Goal: Information Seeking & Learning: Learn about a topic

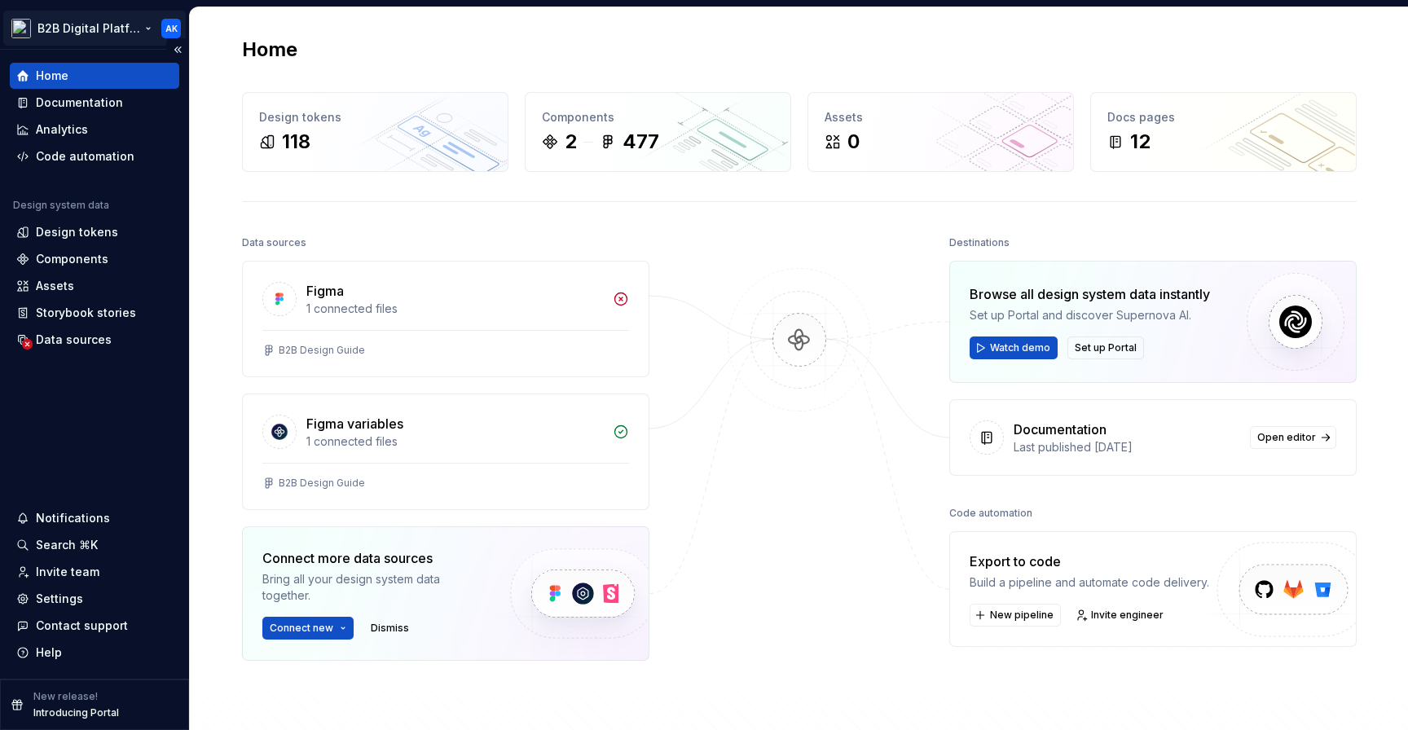
click at [119, 31] on html "B2B Digital Platform AK Home Documentation Analytics Code automation Design sys…" at bounding box center [704, 365] width 1408 height 730
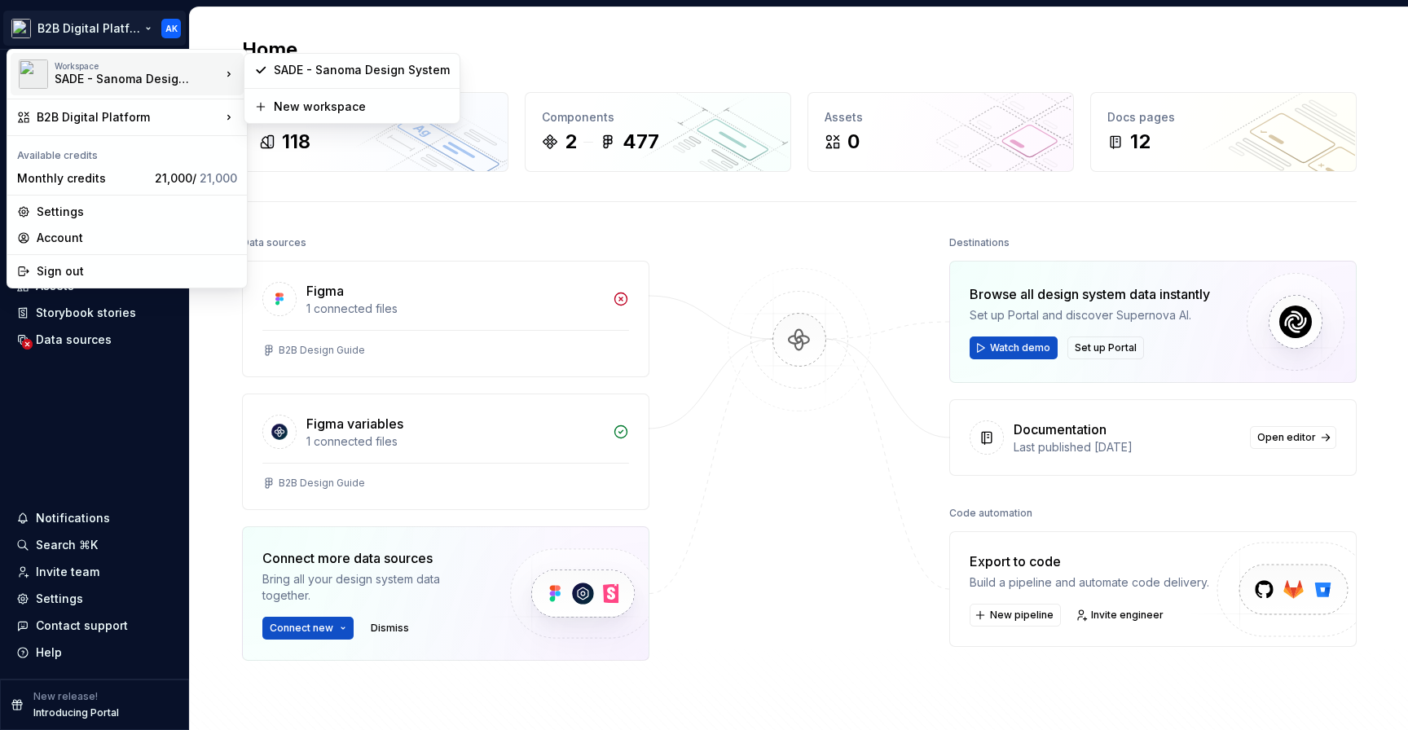
click at [185, 73] on div "SADE - Sanoma Design System" at bounding box center [124, 79] width 138 height 16
click at [90, 232] on div "Account" at bounding box center [137, 238] width 200 height 16
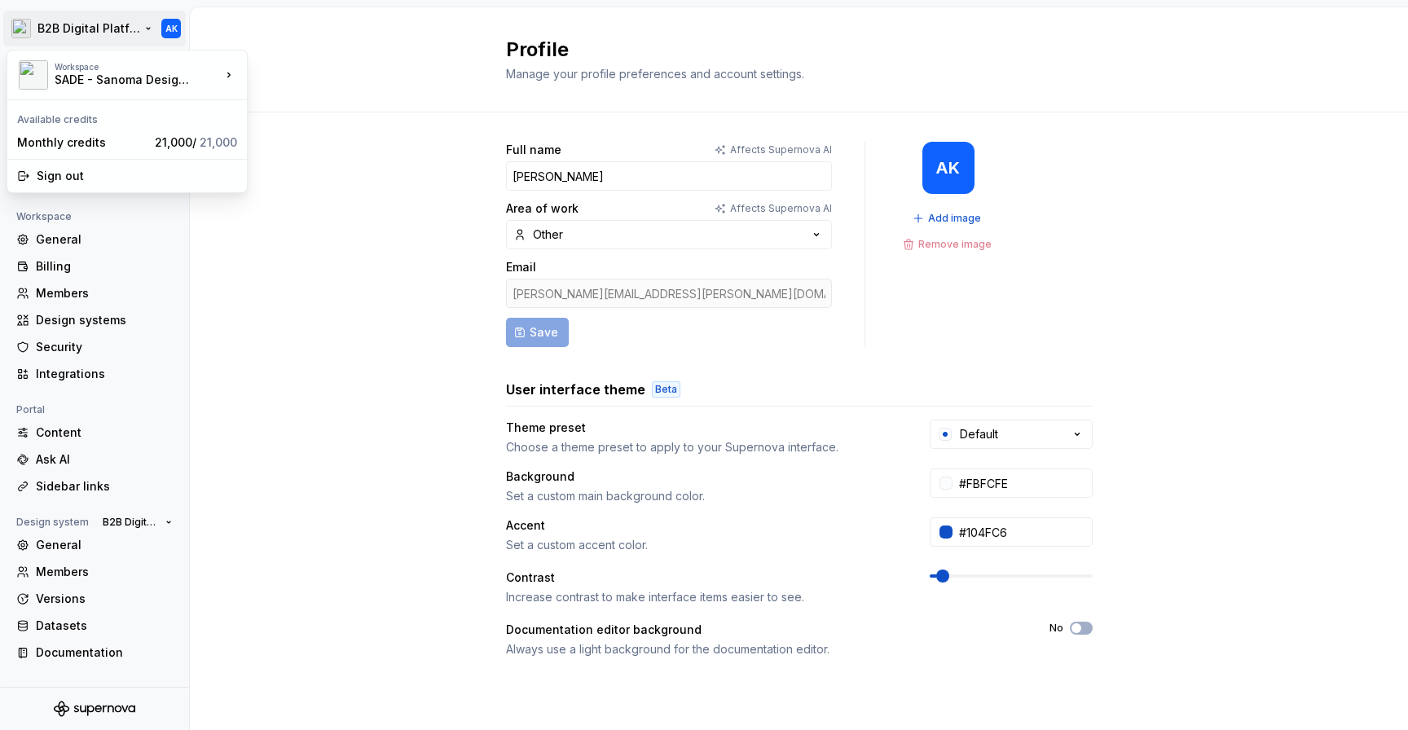
click at [128, 31] on html "B2B Digital Platform AK Back Account Profile Authentication Notifications Works…" at bounding box center [704, 365] width 1408 height 730
click at [345, 161] on html "B2B Digital Platform AK Back Account Profile Authentication Notifications Works…" at bounding box center [704, 365] width 1408 height 730
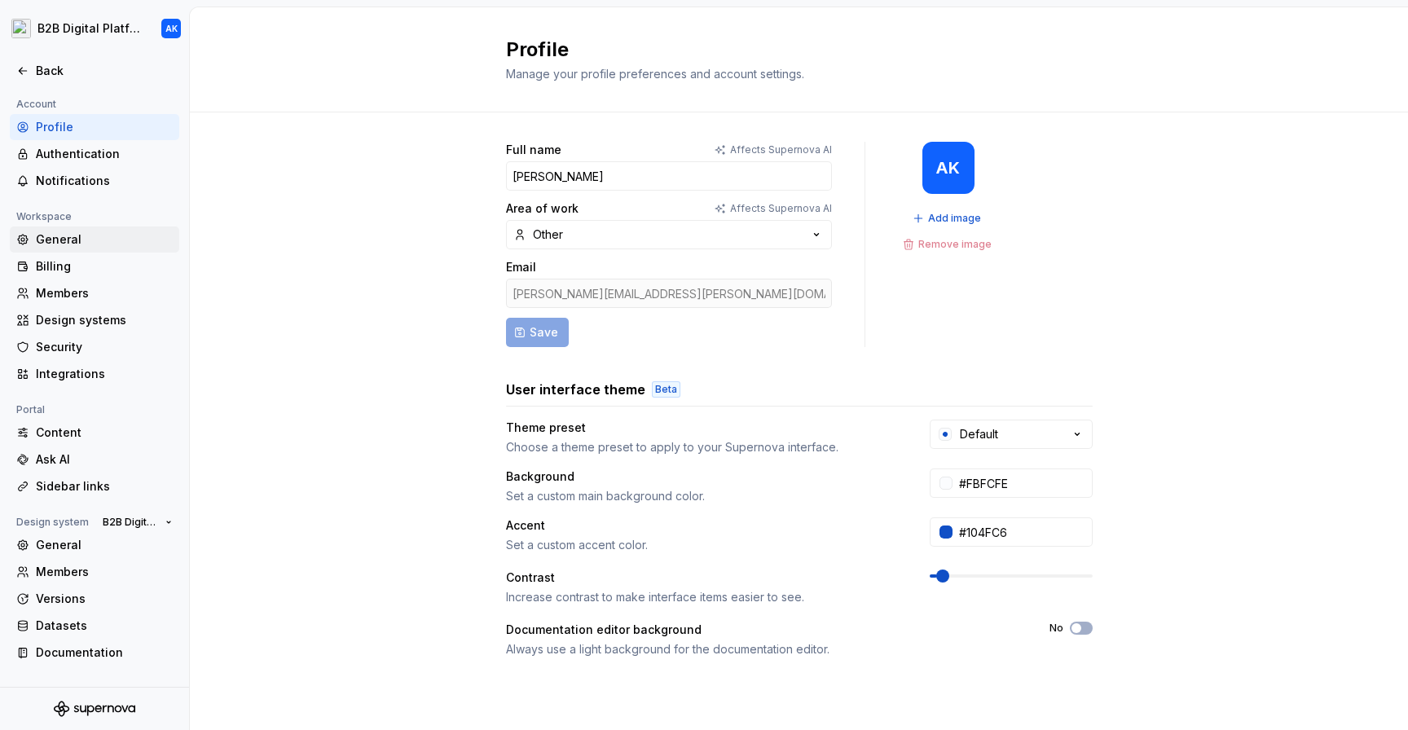
click at [81, 241] on div "General" at bounding box center [104, 239] width 137 height 16
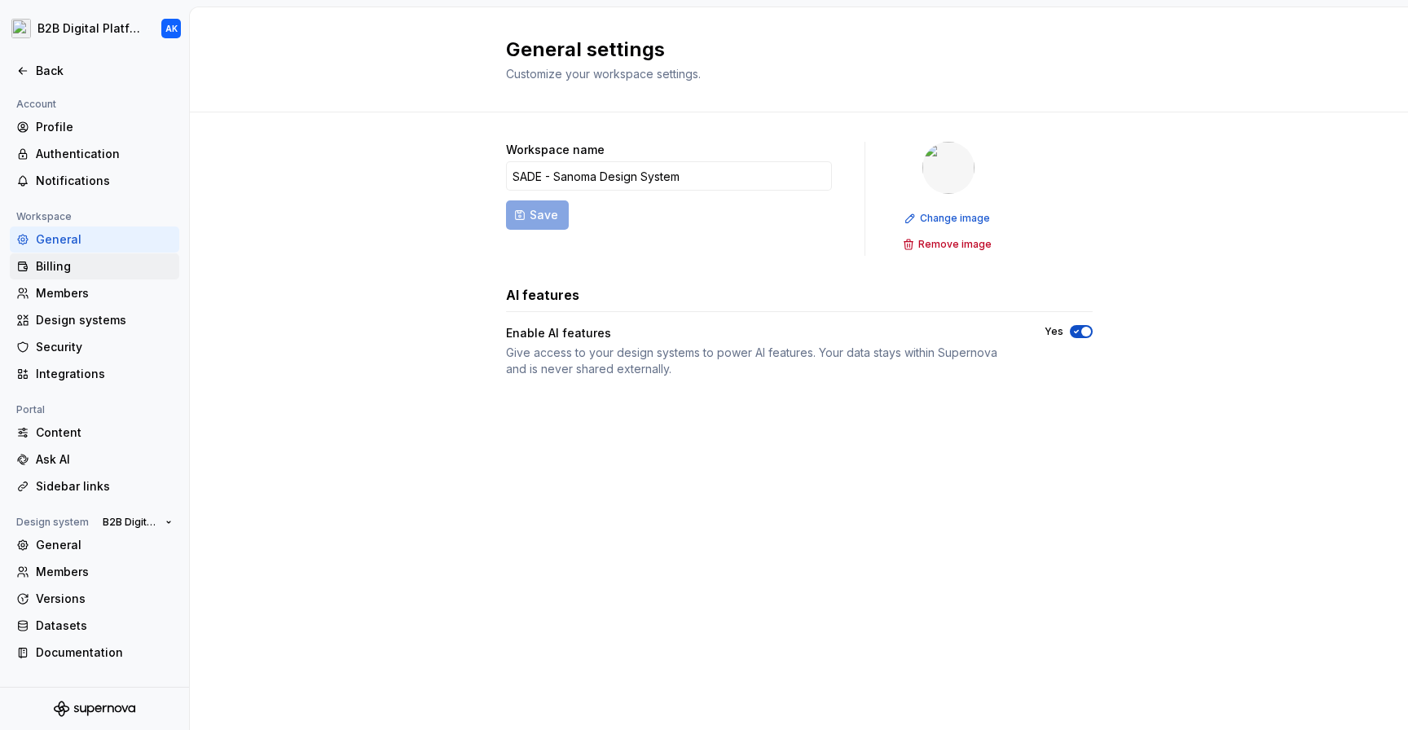
click at [63, 270] on div "Billing" at bounding box center [104, 266] width 137 height 16
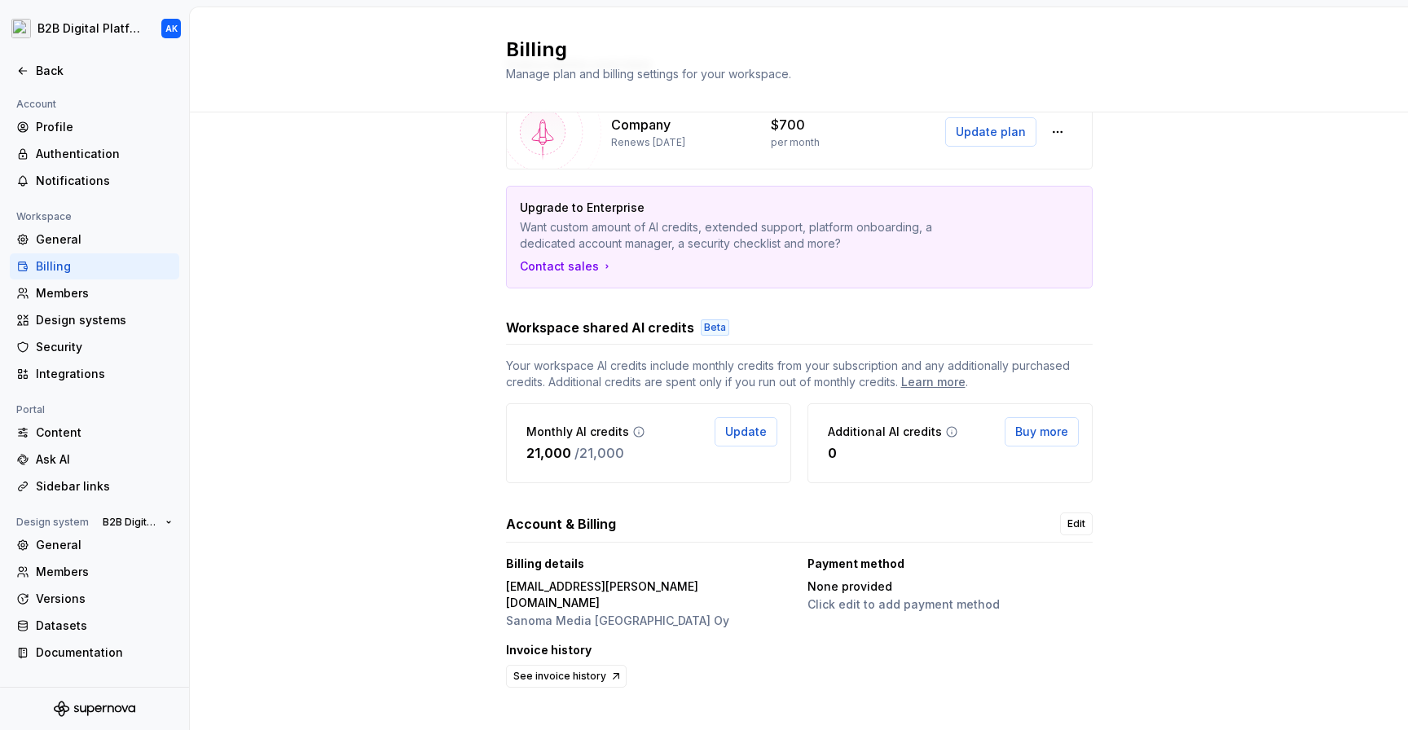
scroll to position [94, 0]
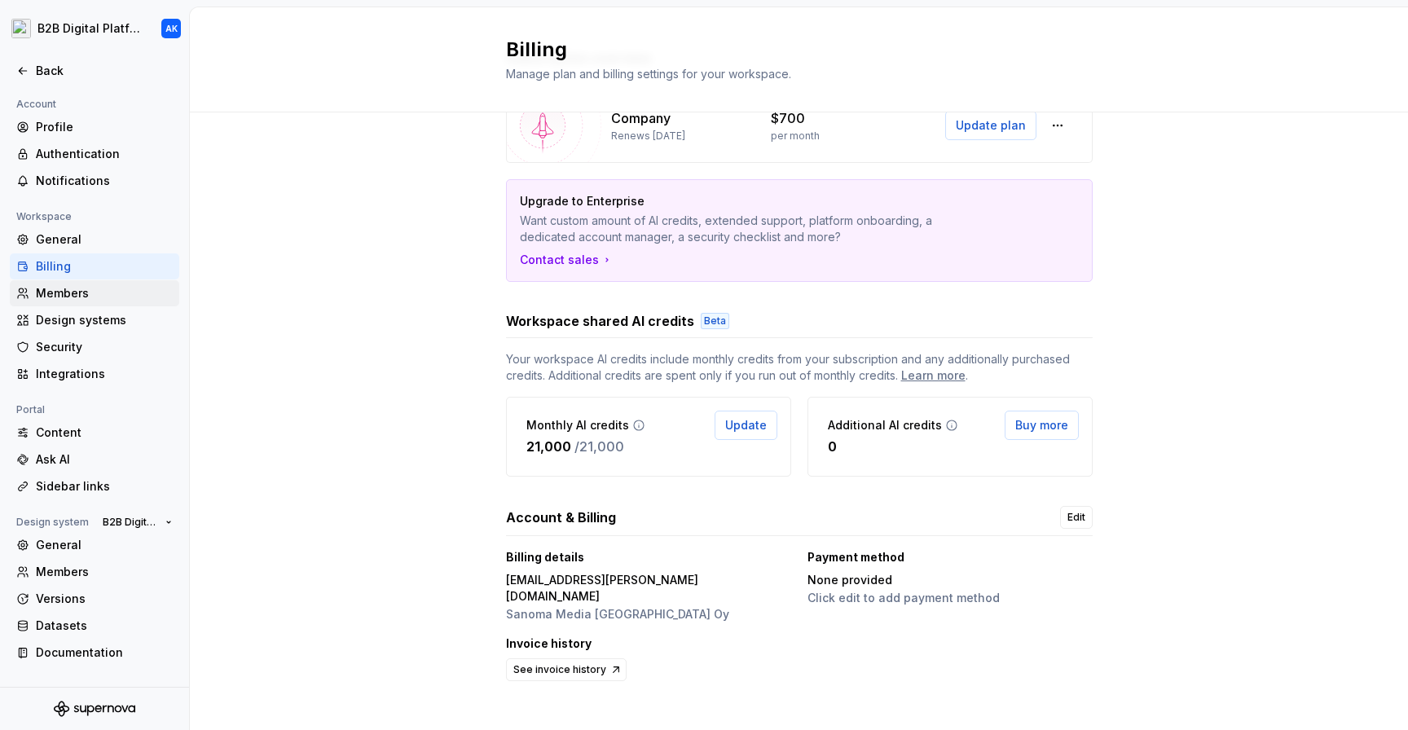
click at [68, 292] on div "Members" at bounding box center [104, 293] width 137 height 16
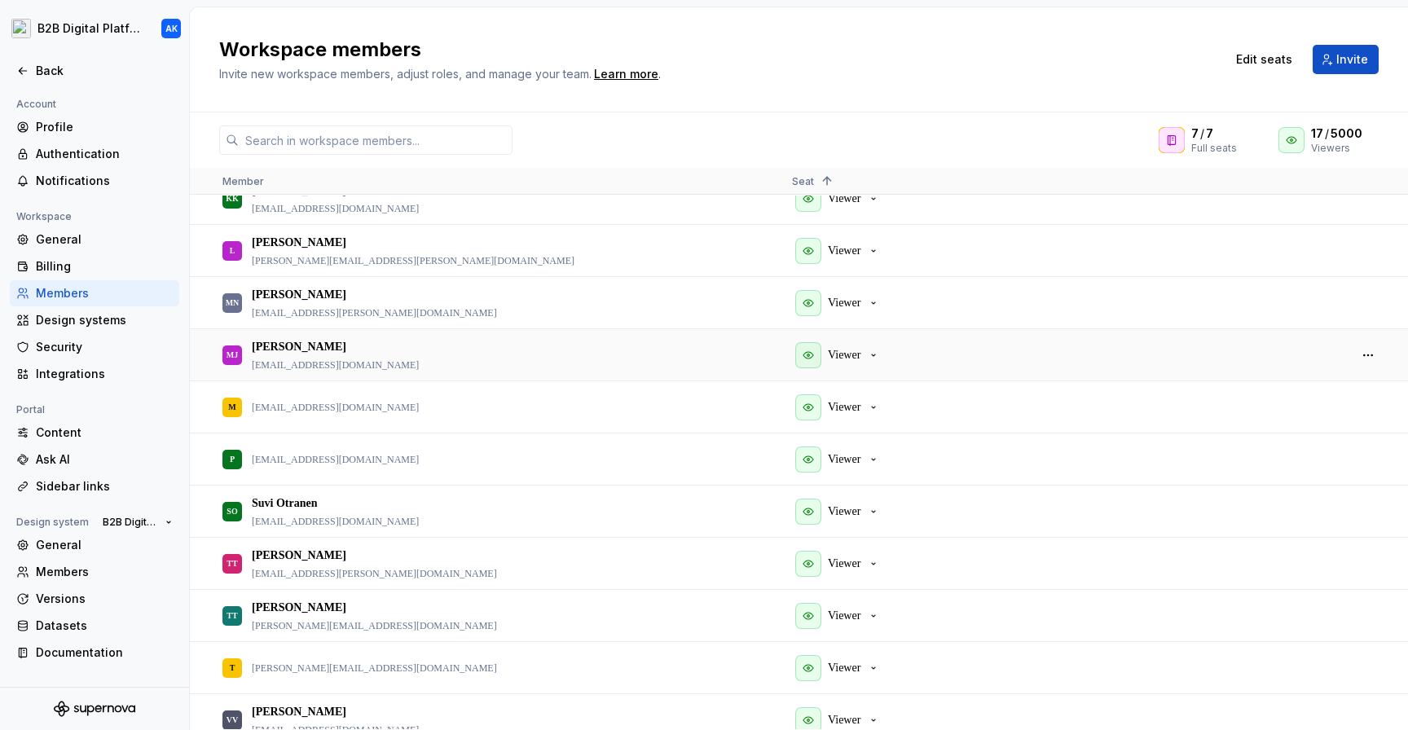
scroll to position [718, 0]
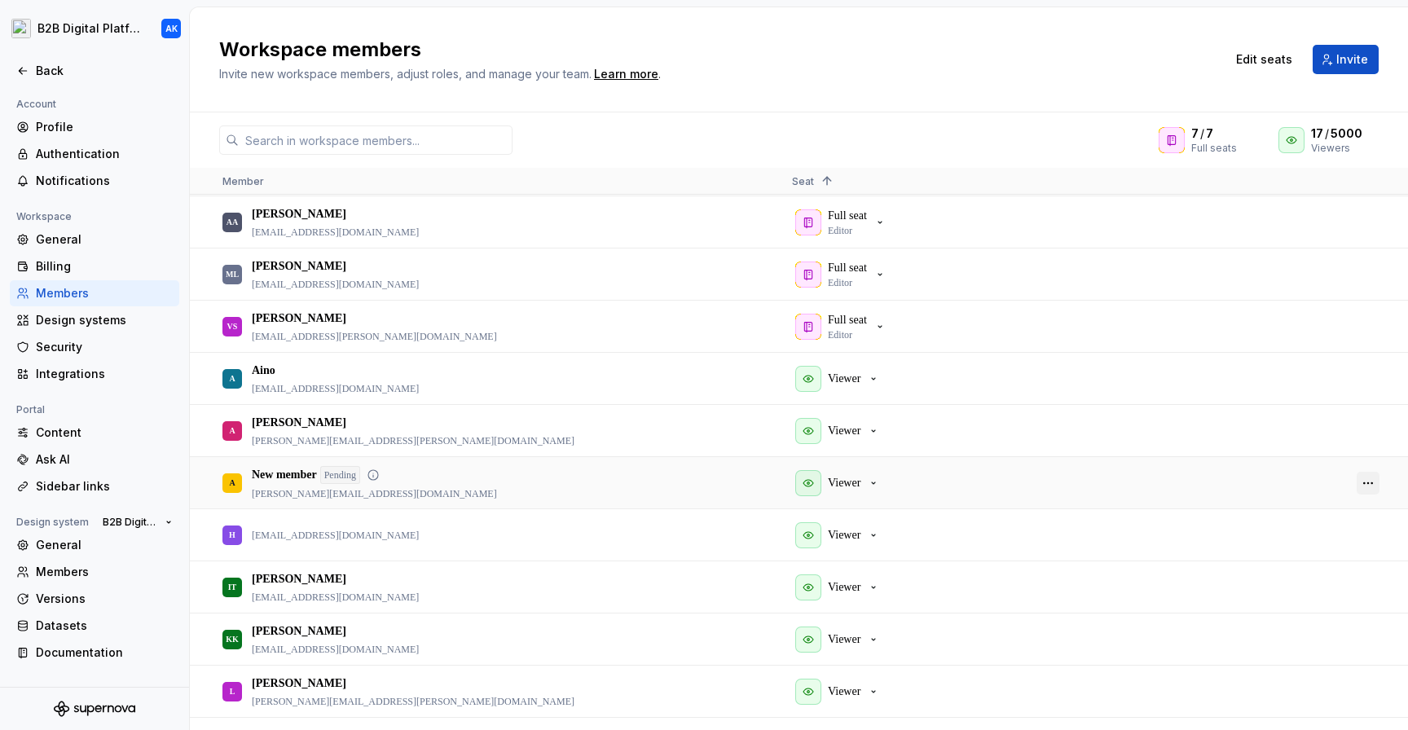
click at [1365, 480] on button "button" at bounding box center [1367, 483] width 23 height 23
click at [1318, 575] on span "Remove from workspace" at bounding box center [1305, 565] width 134 height 29
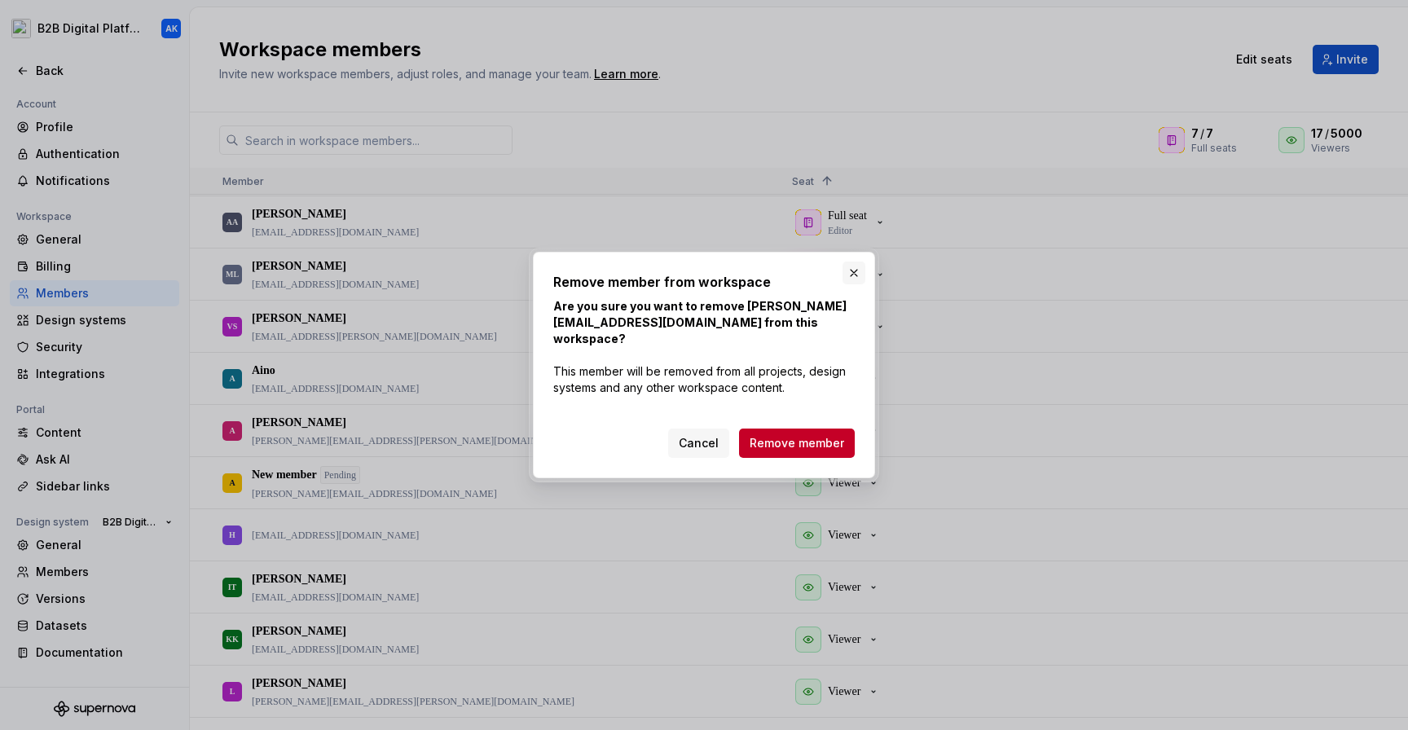
click at [853, 280] on button "button" at bounding box center [853, 273] width 23 height 23
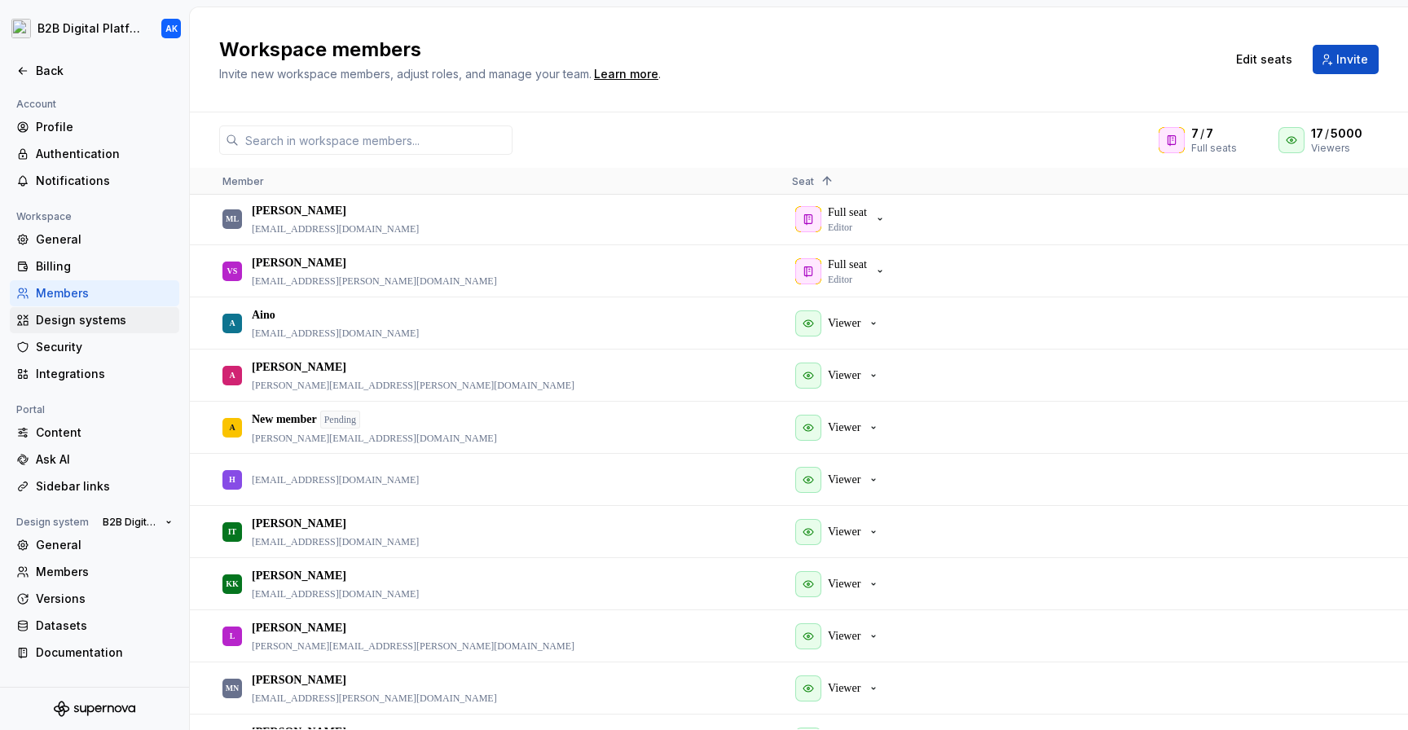
click at [89, 323] on div "Design systems" at bounding box center [104, 320] width 137 height 16
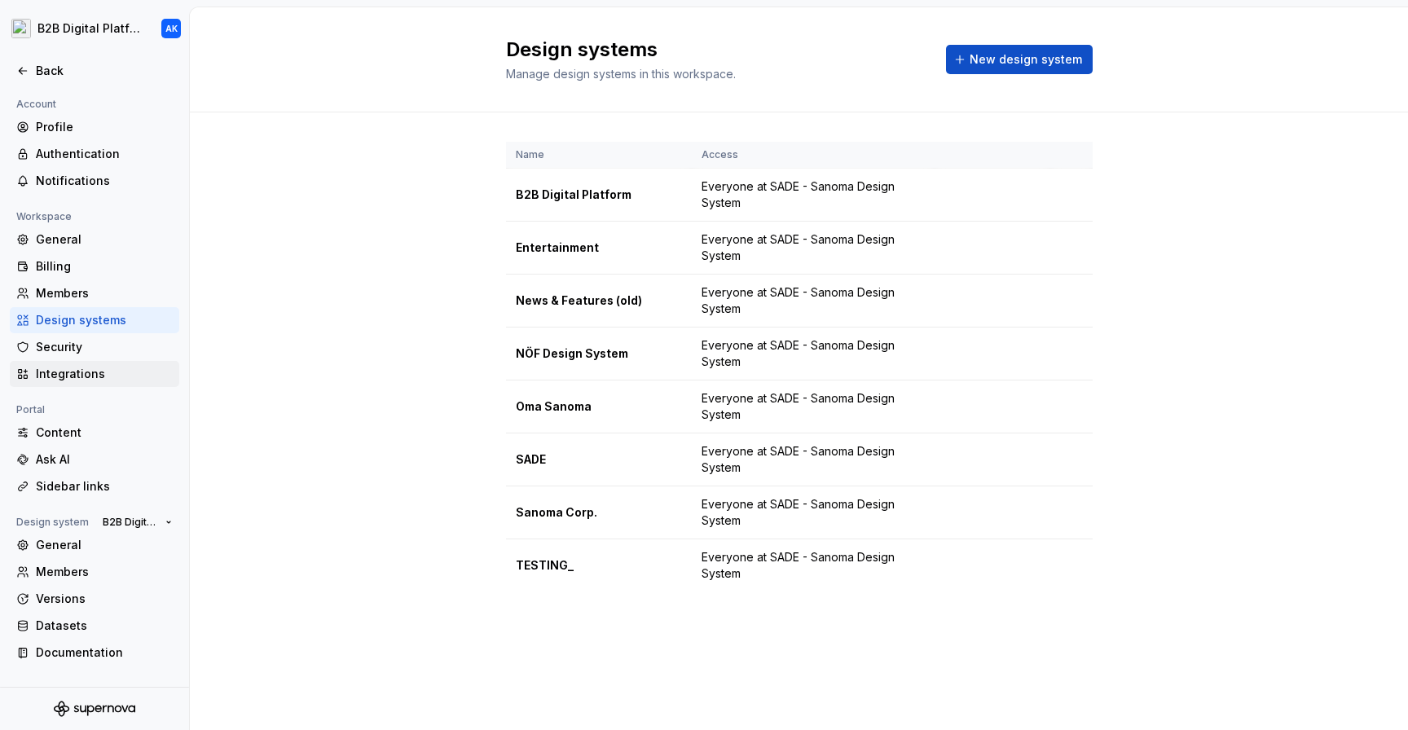
click at [106, 376] on div "Integrations" at bounding box center [104, 374] width 137 height 16
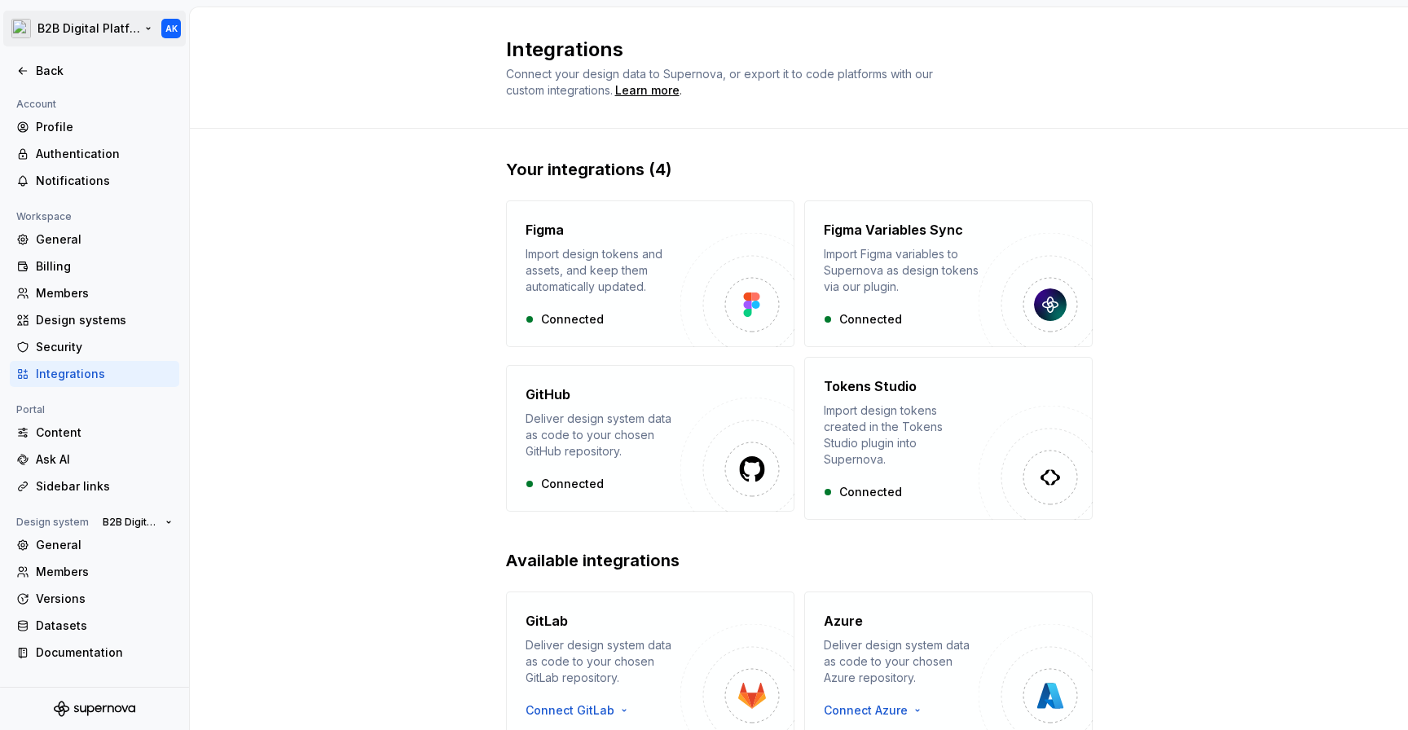
click at [128, 22] on html "B2B Digital Platform AK Back Account Profile Authentication Notifications Works…" at bounding box center [704, 365] width 1408 height 730
click at [149, 25] on html "B2B Digital Platform AK Back Account Profile Authentication Notifications Works…" at bounding box center [704, 365] width 1408 height 730
click at [364, 78] on html "B2B Digital Platform AK Back Account Profile Authentication Notifications Works…" at bounding box center [704, 365] width 1408 height 730
click at [21, 68] on icon at bounding box center [22, 71] width 7 height 7
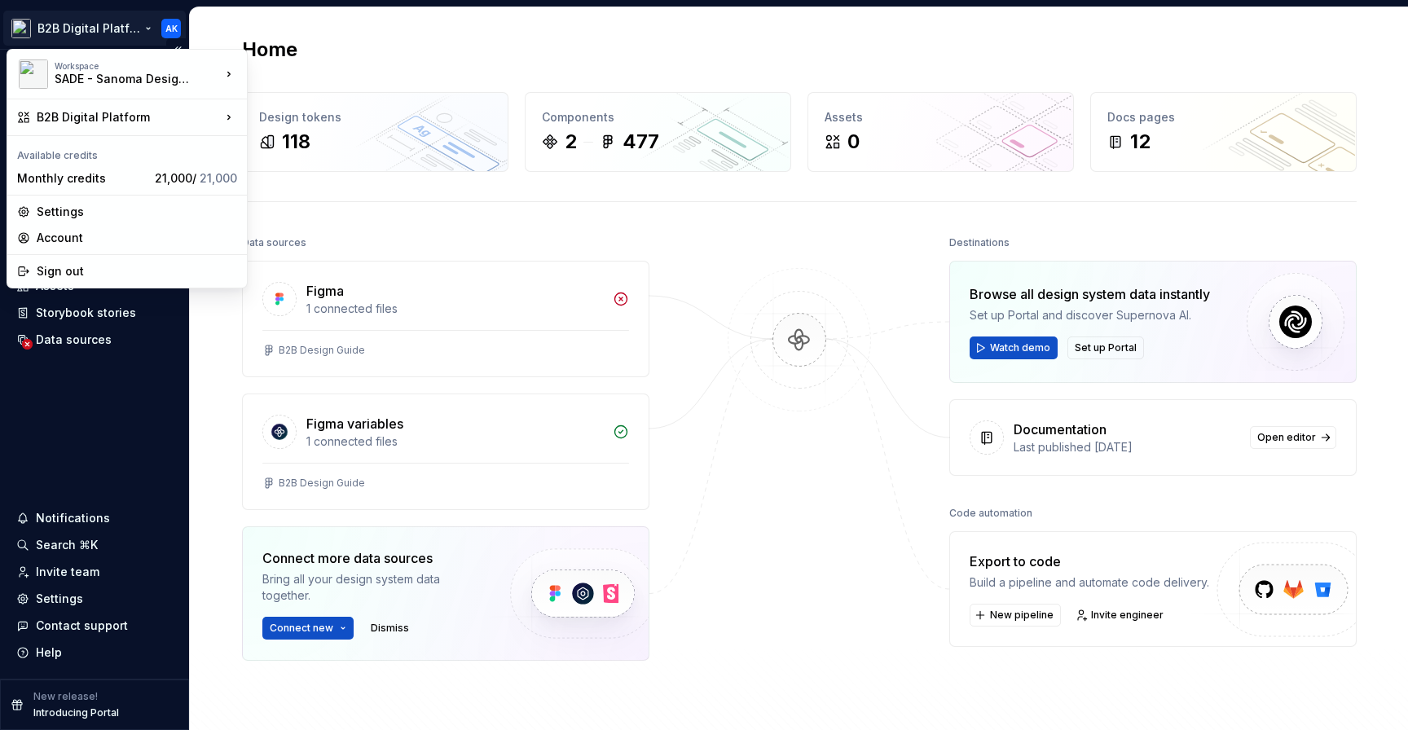
click at [90, 27] on html "B2B Digital Platform AK Home Documentation Analytics Code automation Design sys…" at bounding box center [704, 365] width 1408 height 730
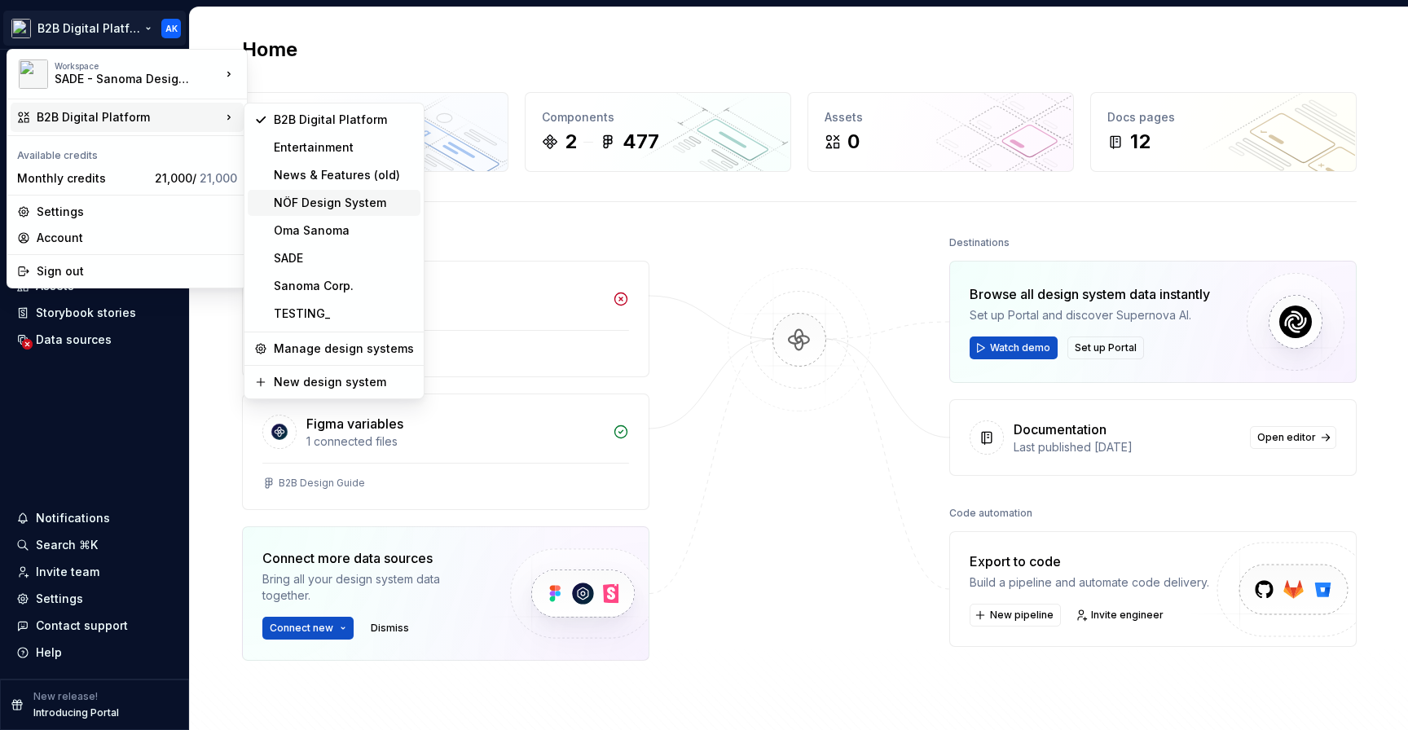
click at [342, 200] on div "NÖF Design System" at bounding box center [344, 203] width 140 height 16
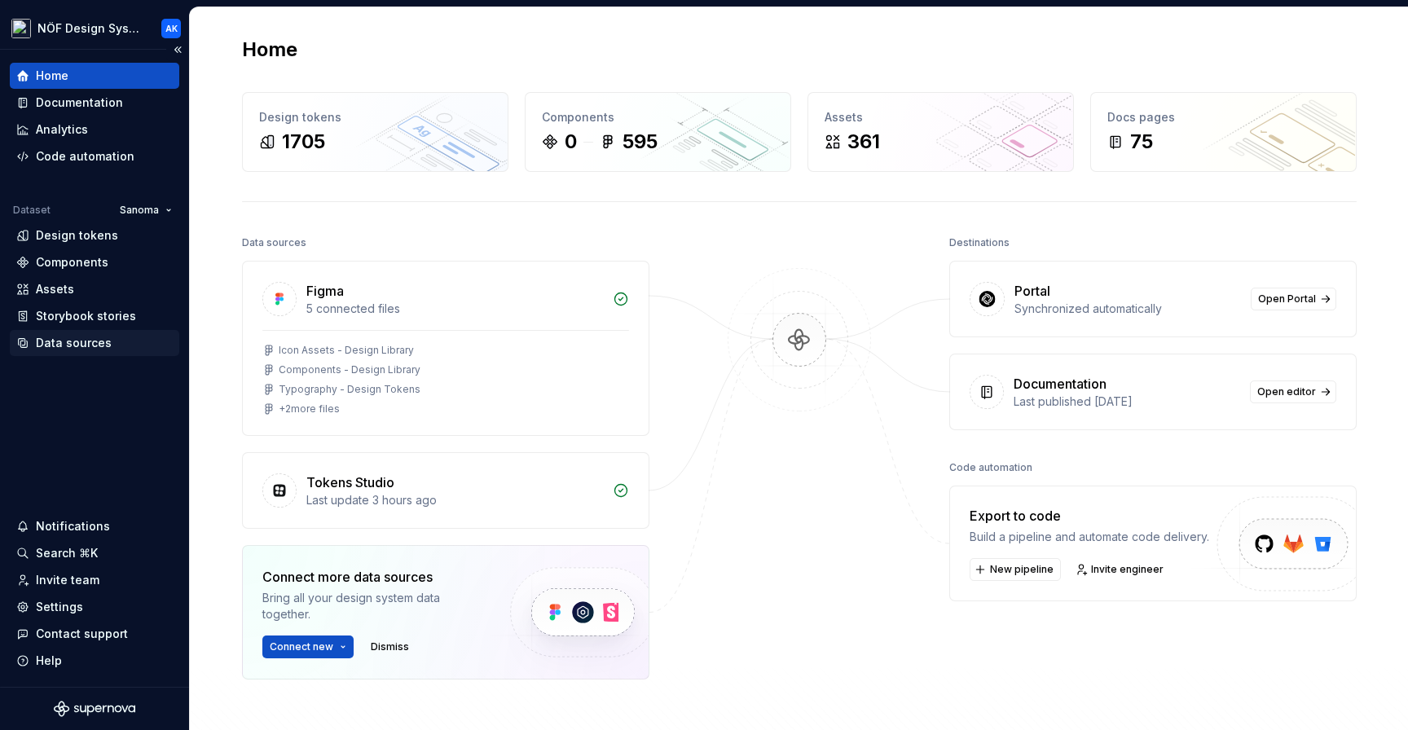
click at [107, 342] on div "Data sources" at bounding box center [74, 343] width 76 height 16
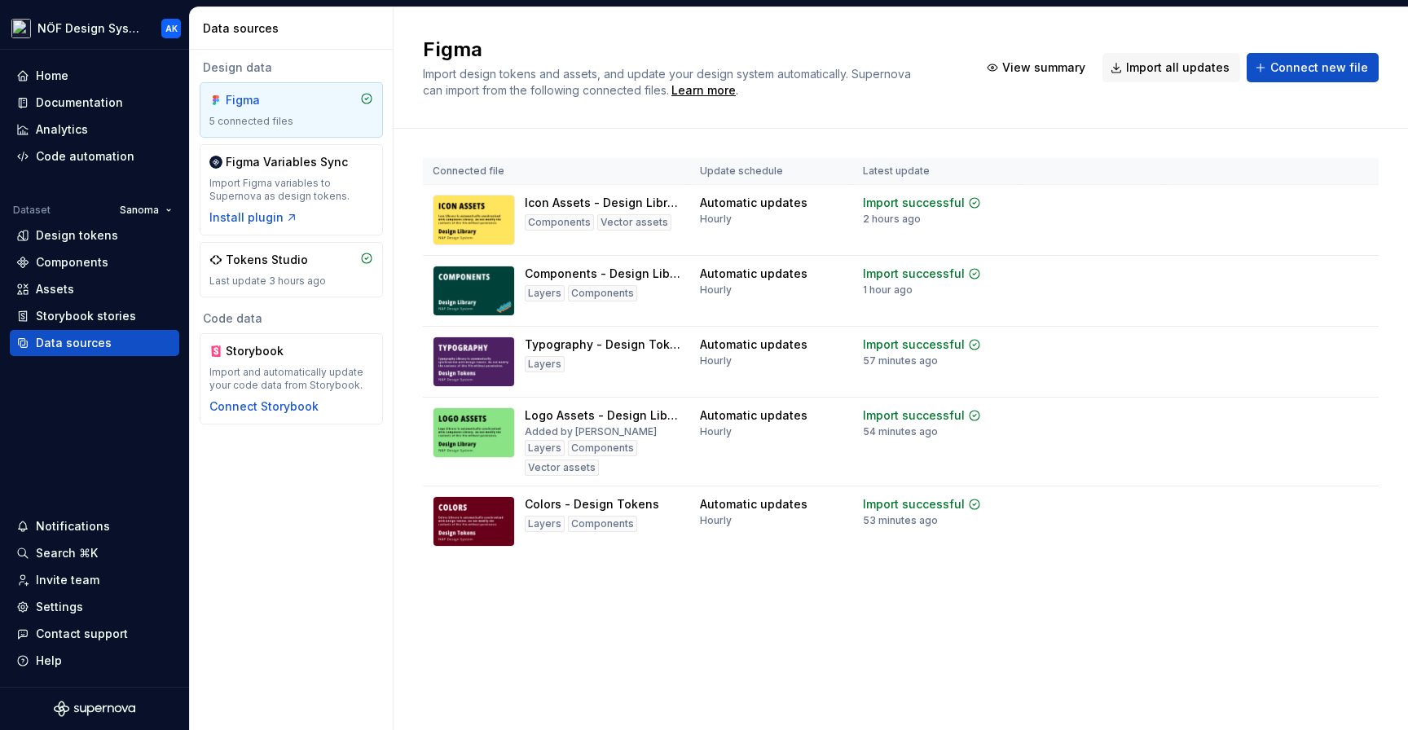
click at [578, 590] on div "Connected file Update schedule Latest update Icon Assets - Design Library Compo…" at bounding box center [901, 374] width 956 height 490
click at [1285, 77] on button "Connect new file" at bounding box center [1312, 67] width 132 height 29
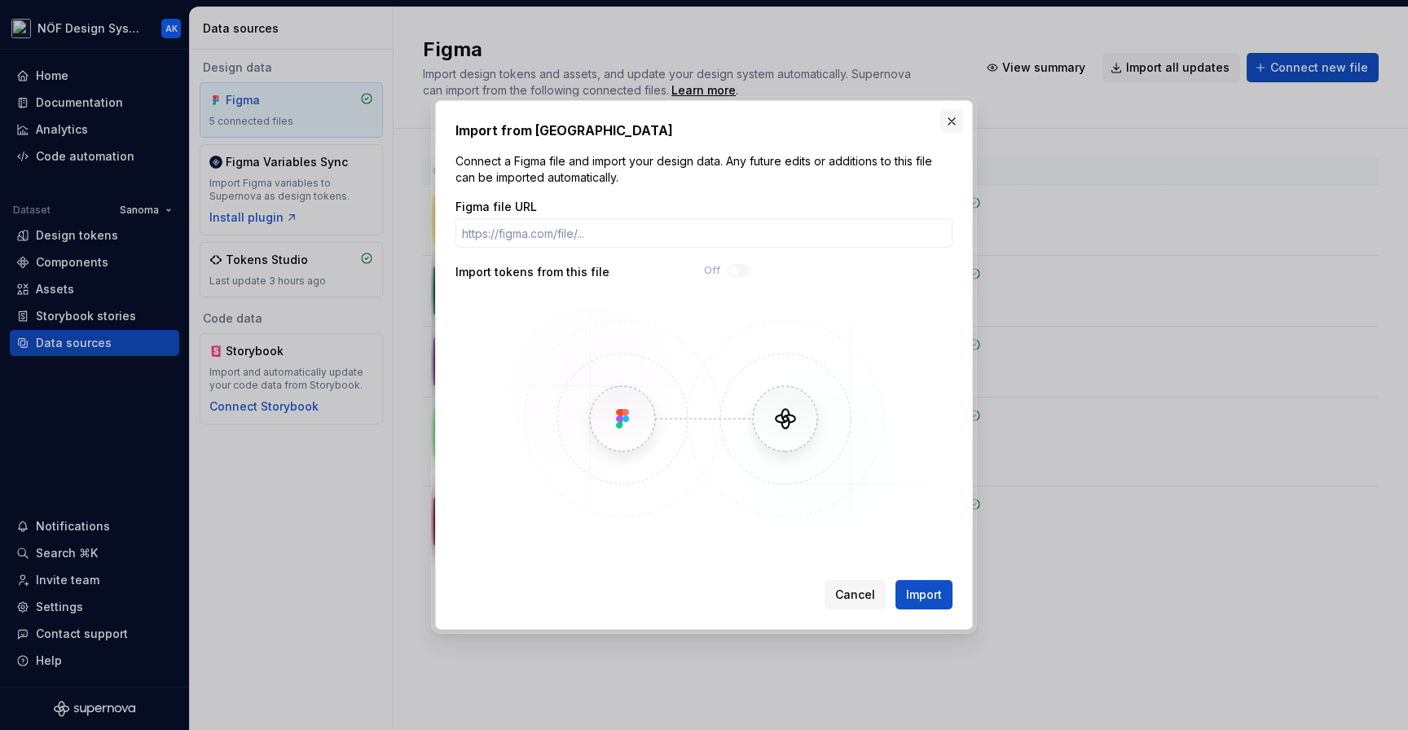
click at [947, 121] on button "button" at bounding box center [951, 121] width 23 height 23
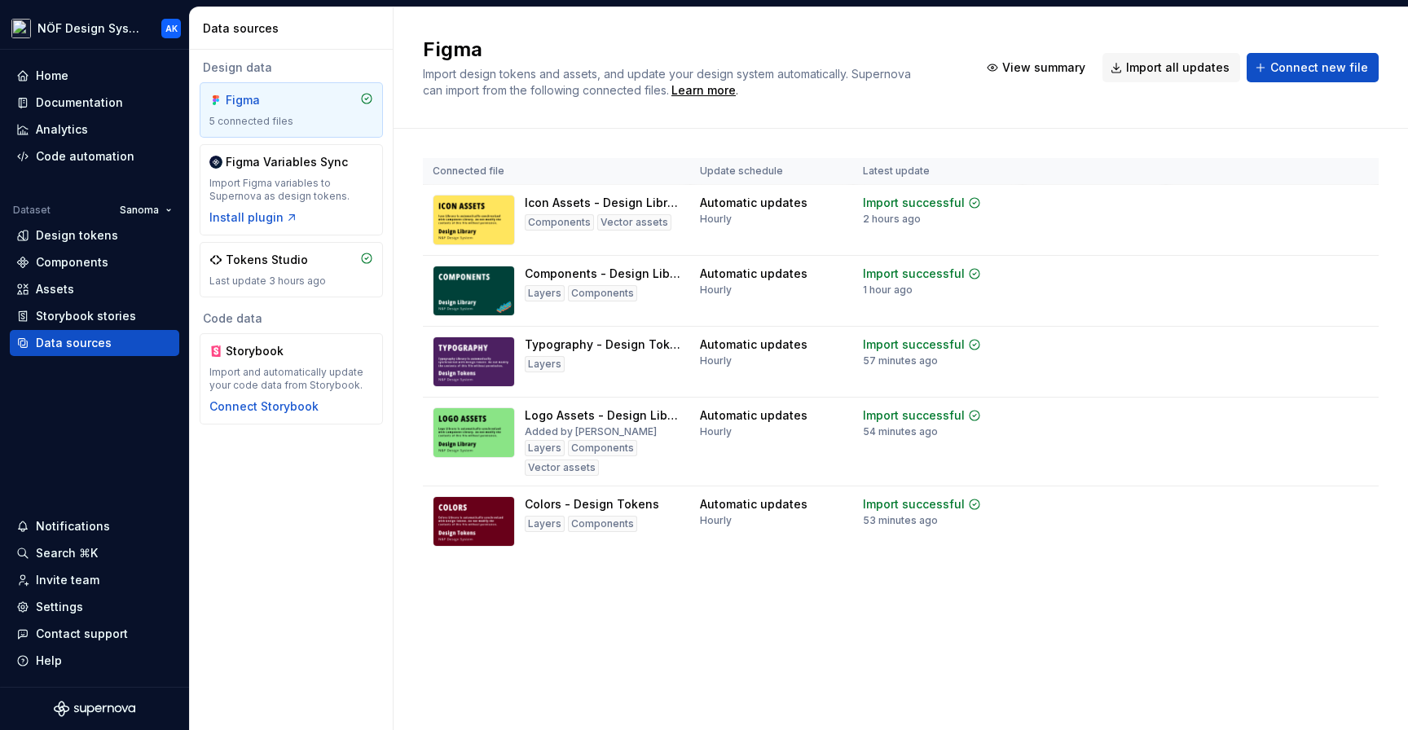
click at [332, 101] on div "Figma" at bounding box center [291, 100] width 164 height 16
click at [96, 236] on div "Design tokens" at bounding box center [77, 235] width 82 height 16
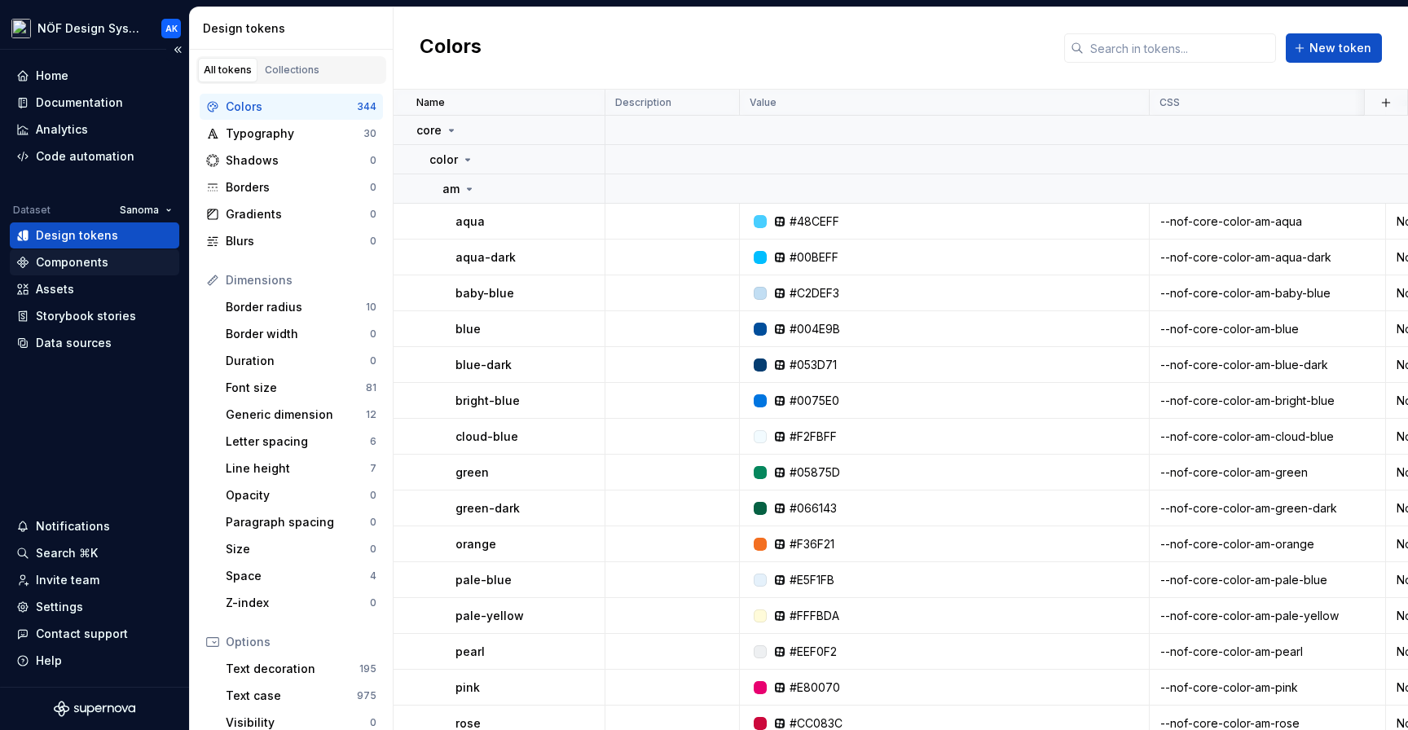
click at [92, 265] on div "Components" at bounding box center [72, 262] width 73 height 16
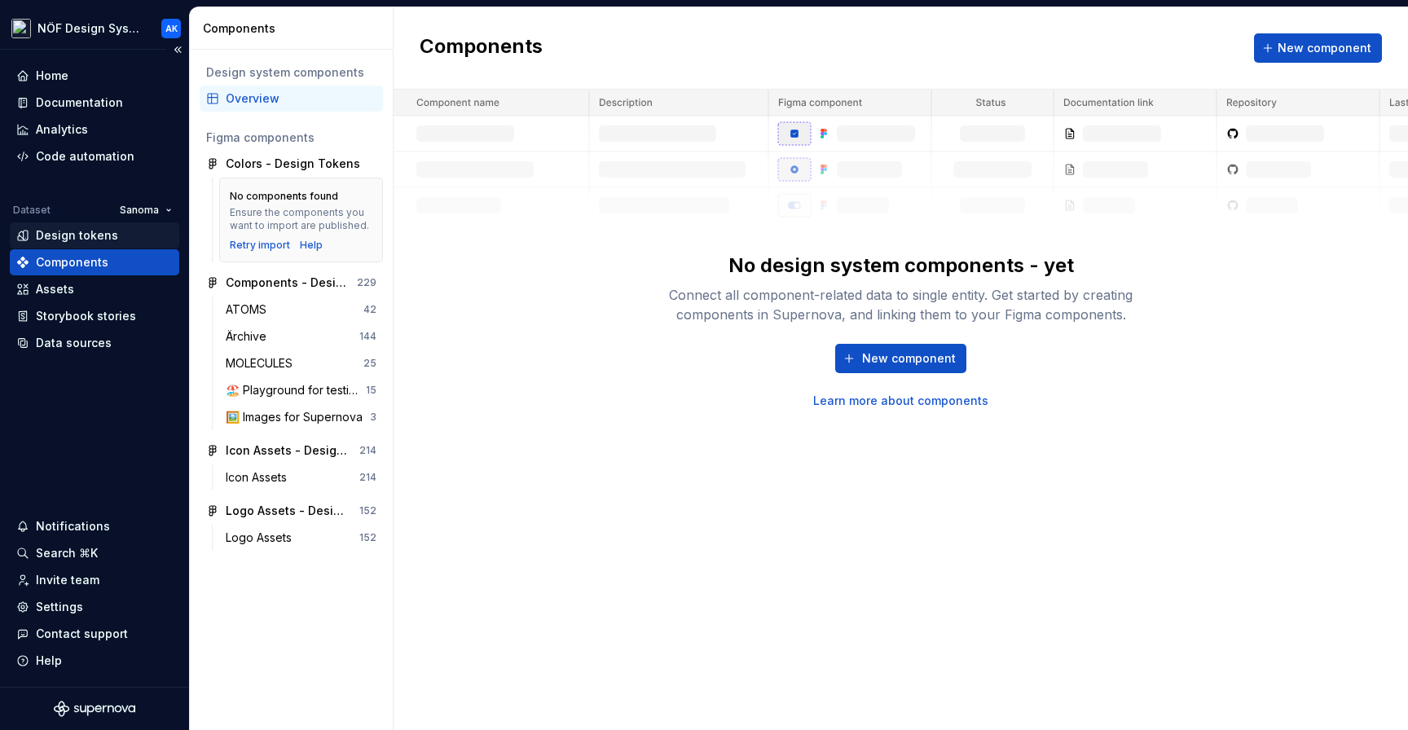
click at [106, 235] on div "Design tokens" at bounding box center [77, 235] width 82 height 16
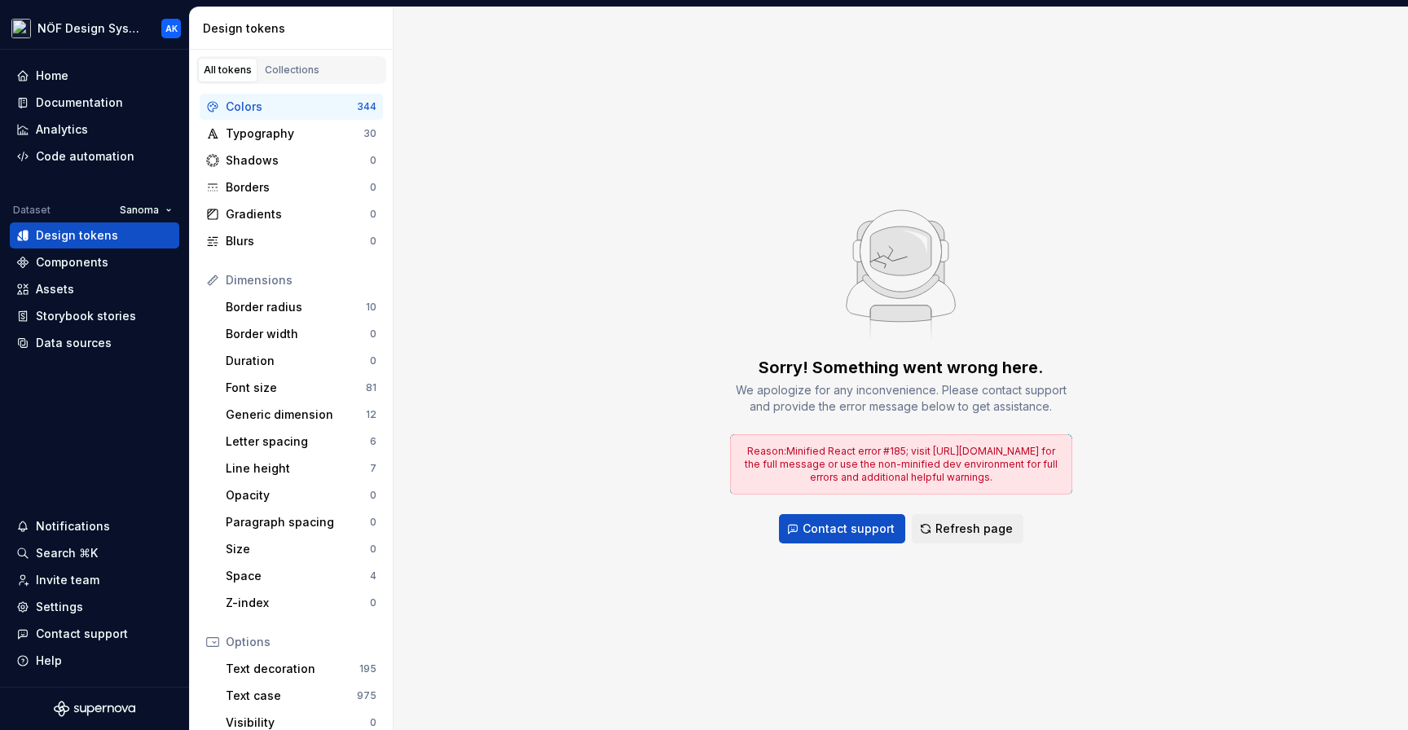
drag, startPoint x: 1145, startPoint y: 103, endPoint x: 810, endPoint y: 136, distance: 337.3
click at [961, 530] on span "Refresh page" at bounding box center [973, 529] width 77 height 16
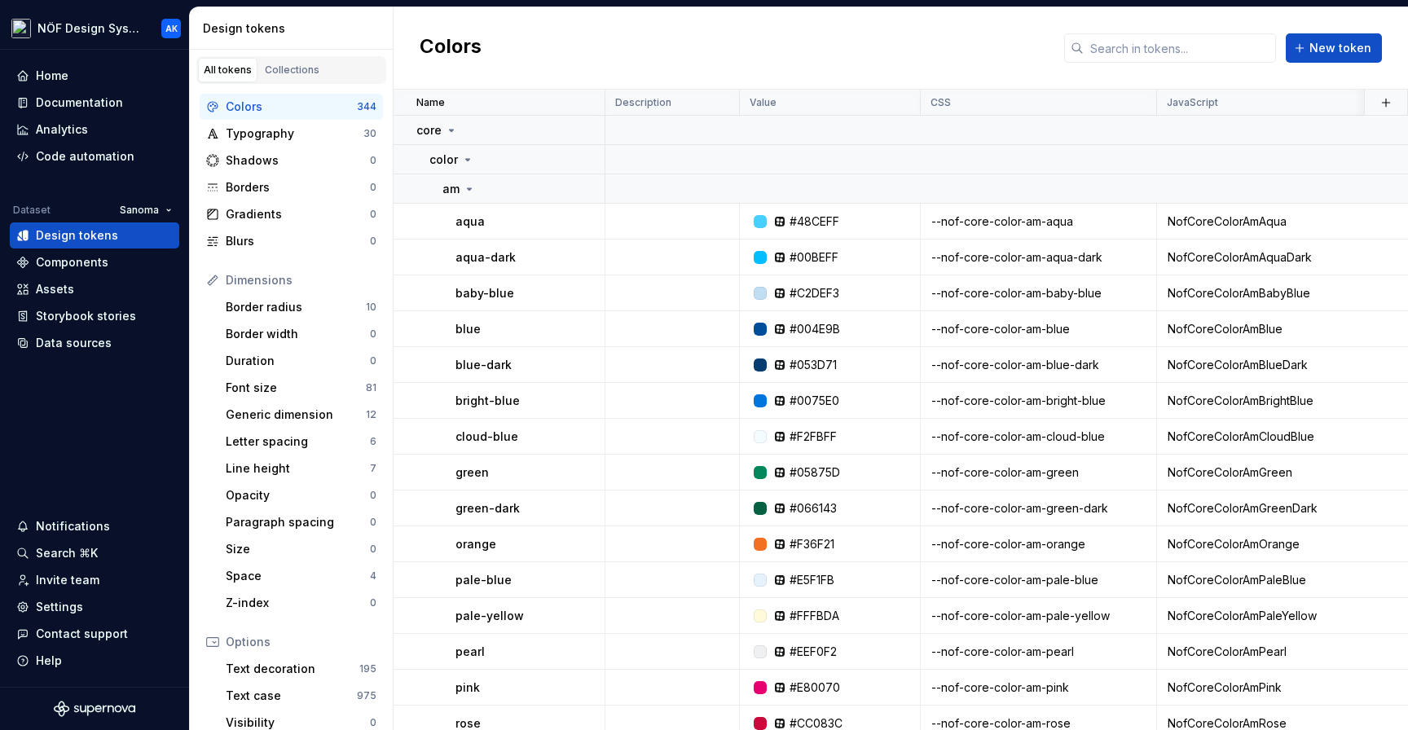
scroll to position [162, 0]
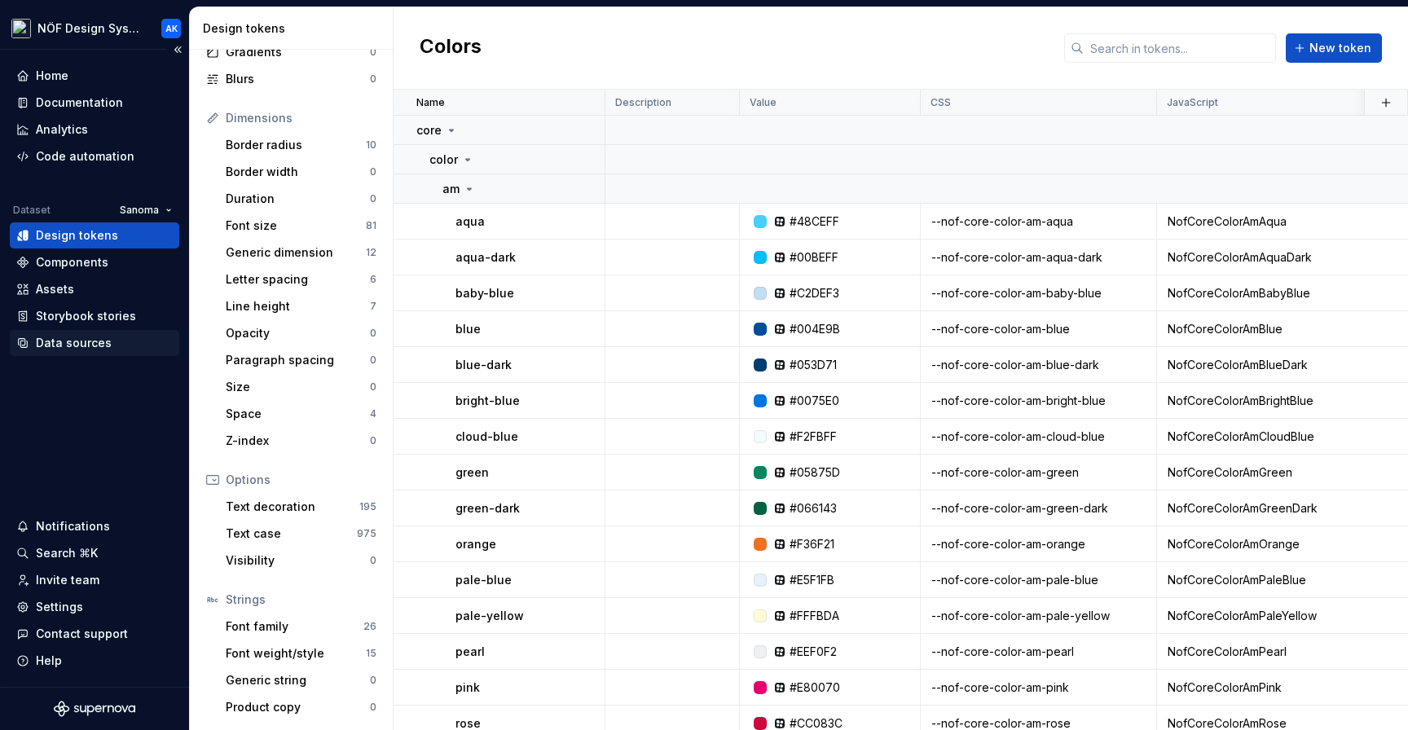
click at [118, 349] on div "Data sources" at bounding box center [94, 343] width 156 height 16
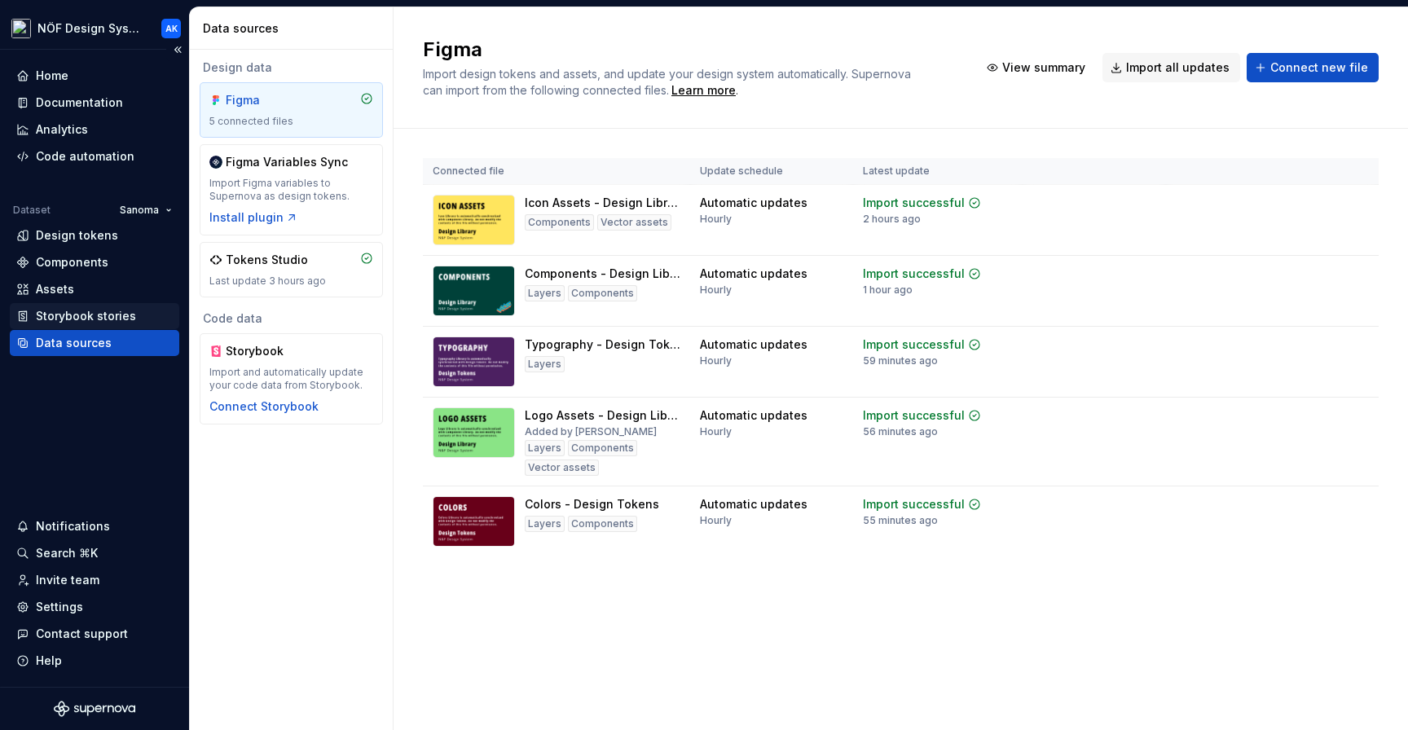
click at [121, 320] on div "Storybook stories" at bounding box center [86, 316] width 100 height 16
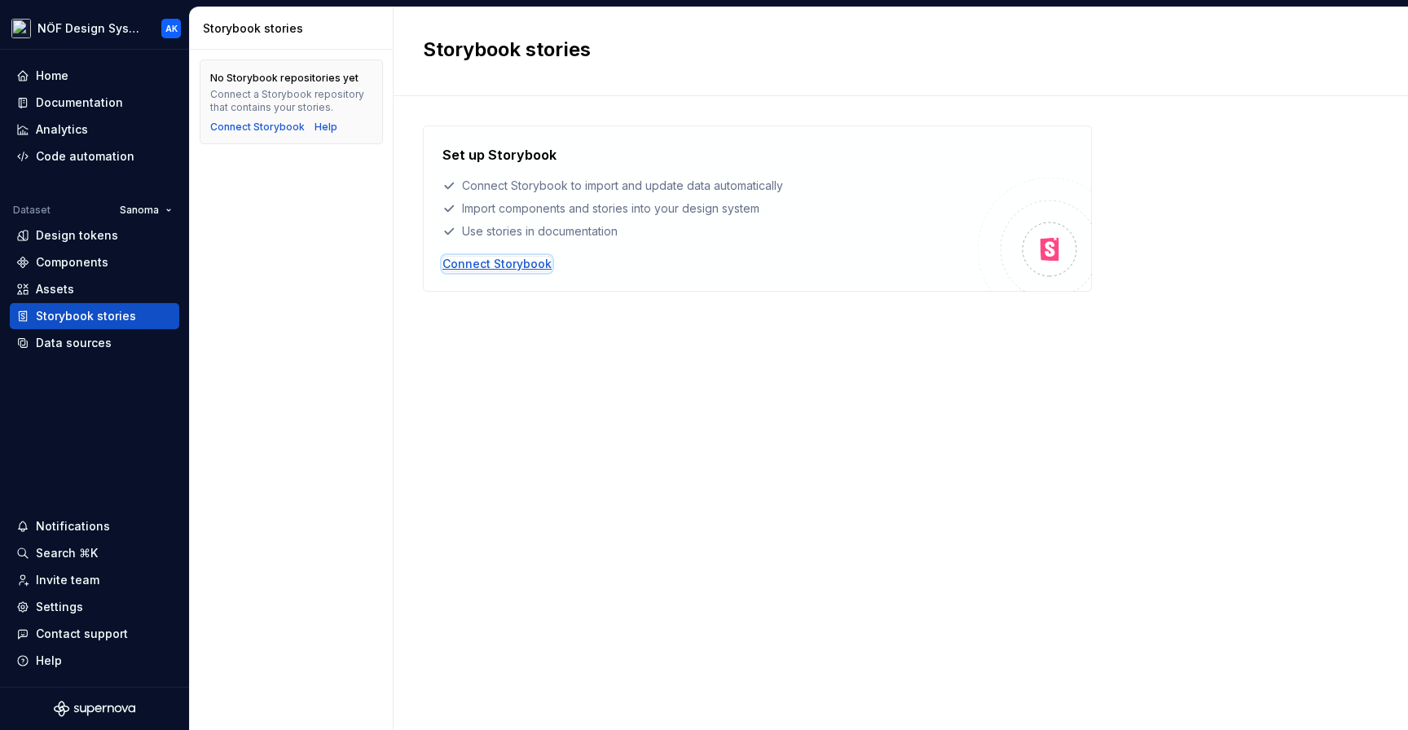
click at [478, 262] on div "Connect Storybook" at bounding box center [496, 264] width 109 height 16
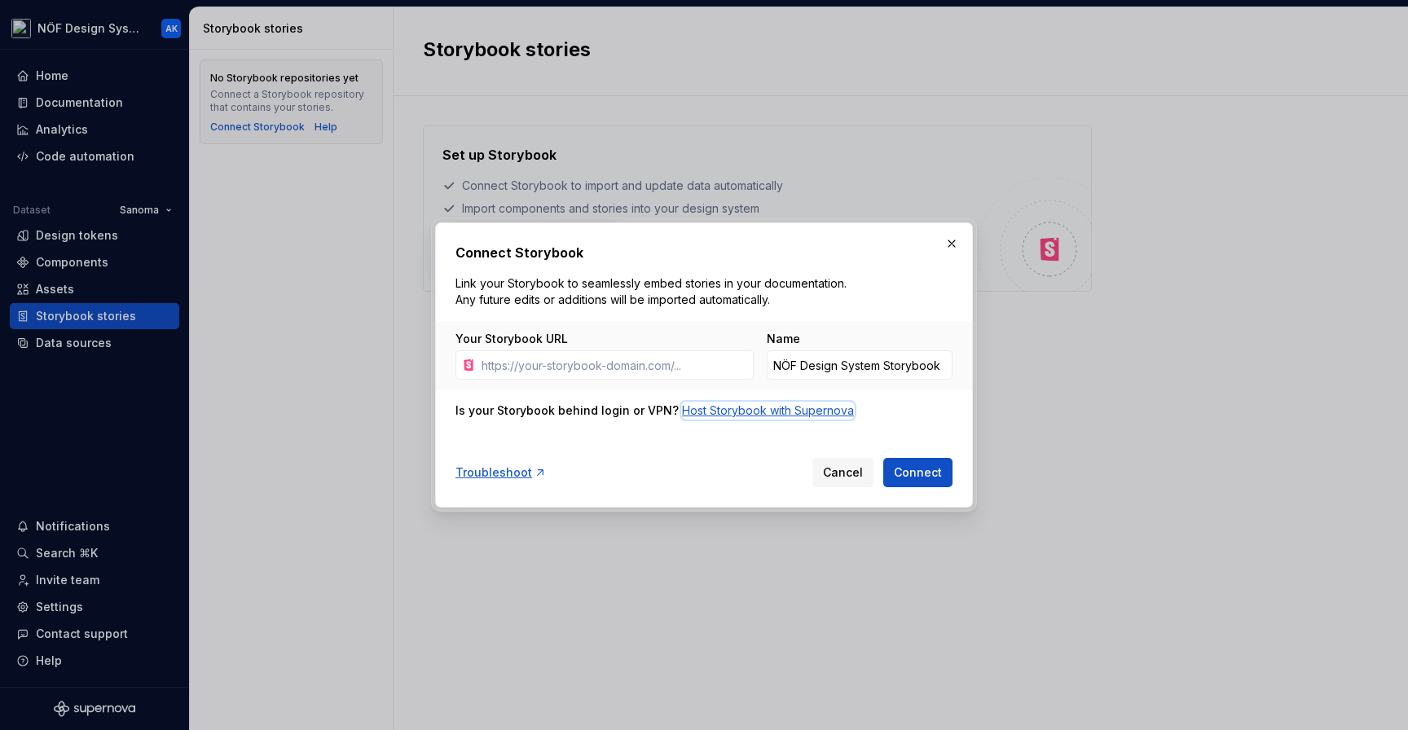
click at [720, 406] on div "Host Storybook with Supernova" at bounding box center [768, 410] width 172 height 16
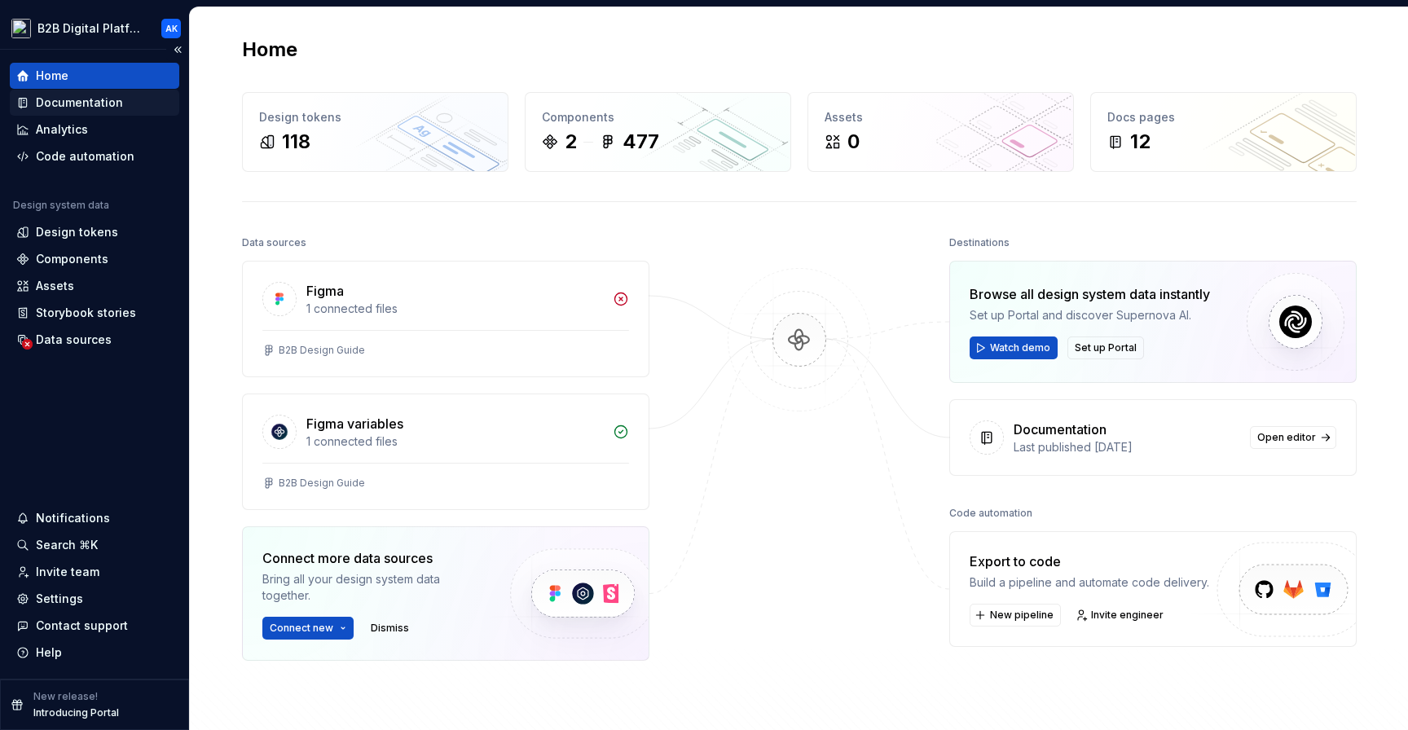
click at [112, 99] on div "Documentation" at bounding box center [79, 103] width 87 height 16
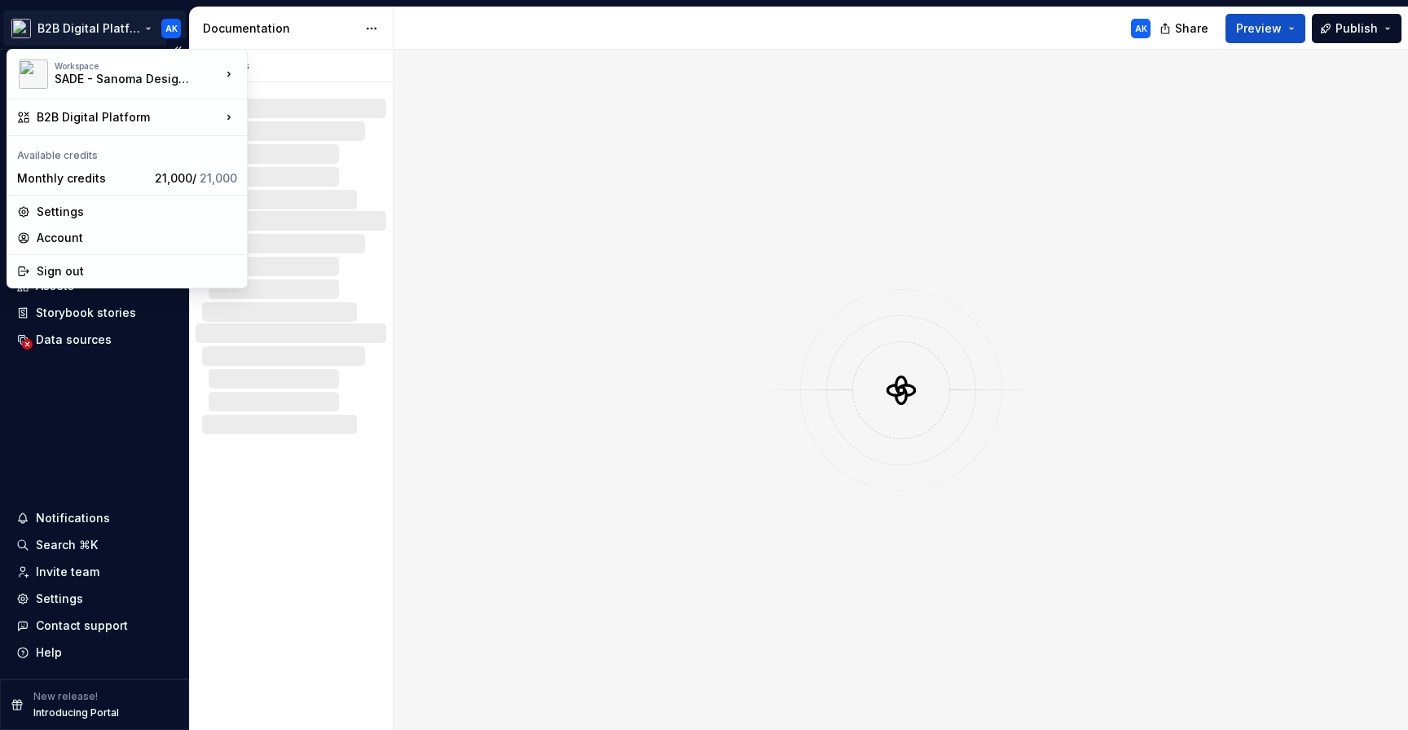
click at [127, 27] on html "B2B Digital Platform AK Home Documentation Analytics Code automation Design sys…" at bounding box center [704, 365] width 1408 height 730
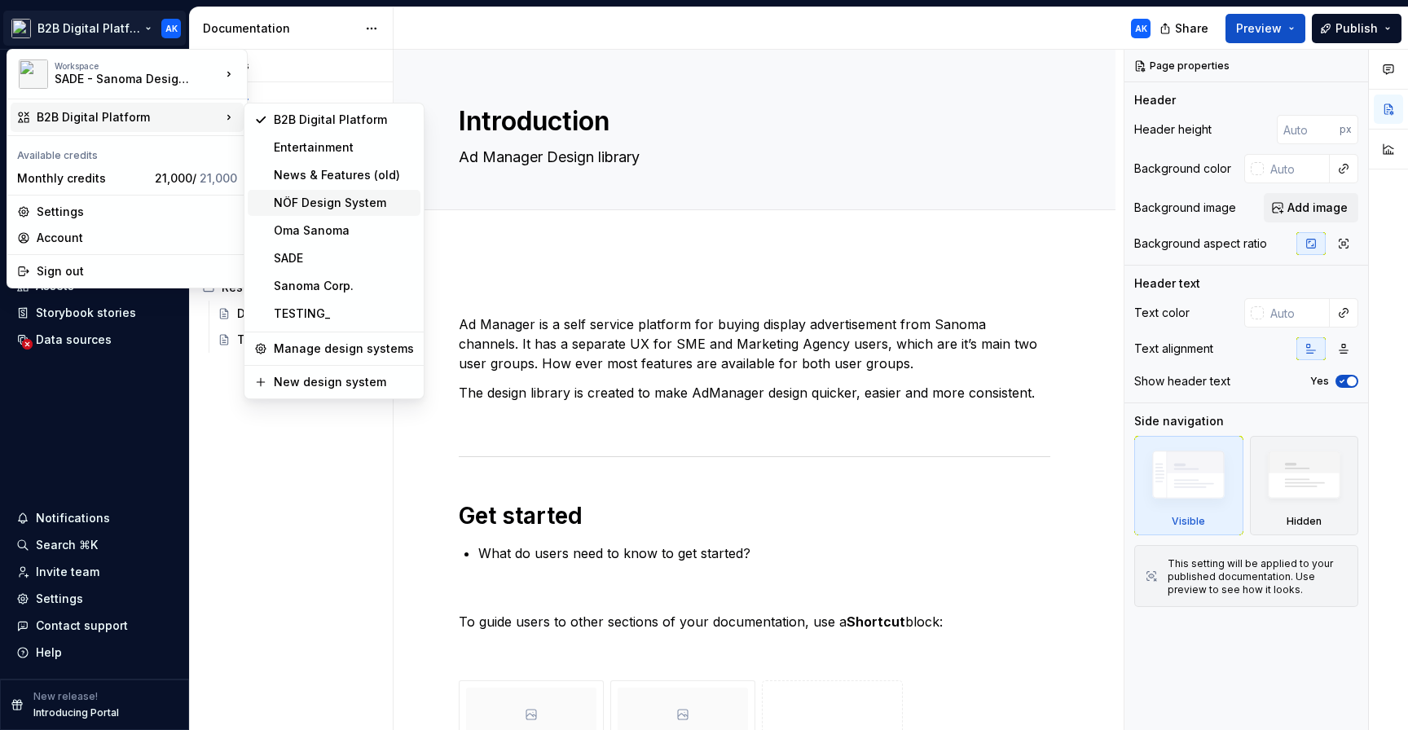
click at [336, 197] on div "NÖF Design System" at bounding box center [344, 203] width 140 height 16
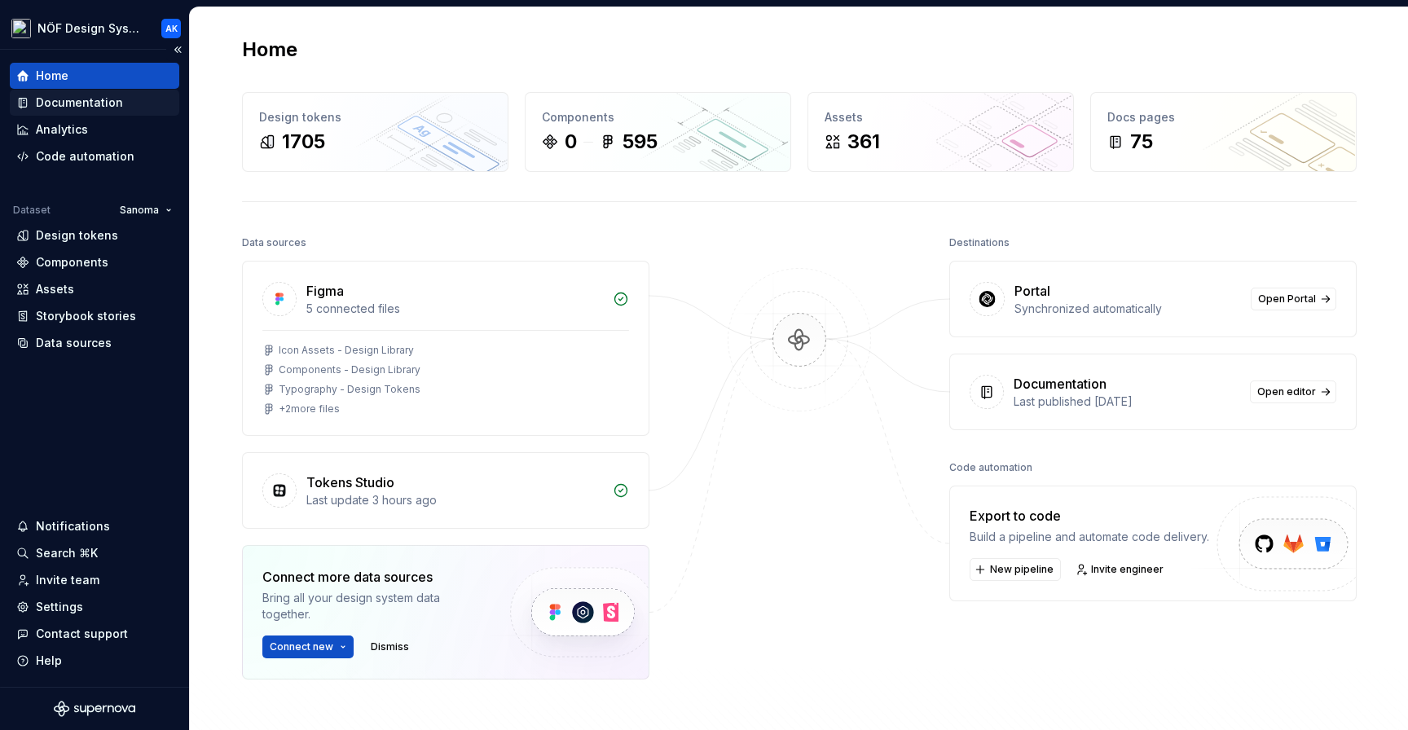
click at [130, 99] on div "Documentation" at bounding box center [94, 103] width 156 height 16
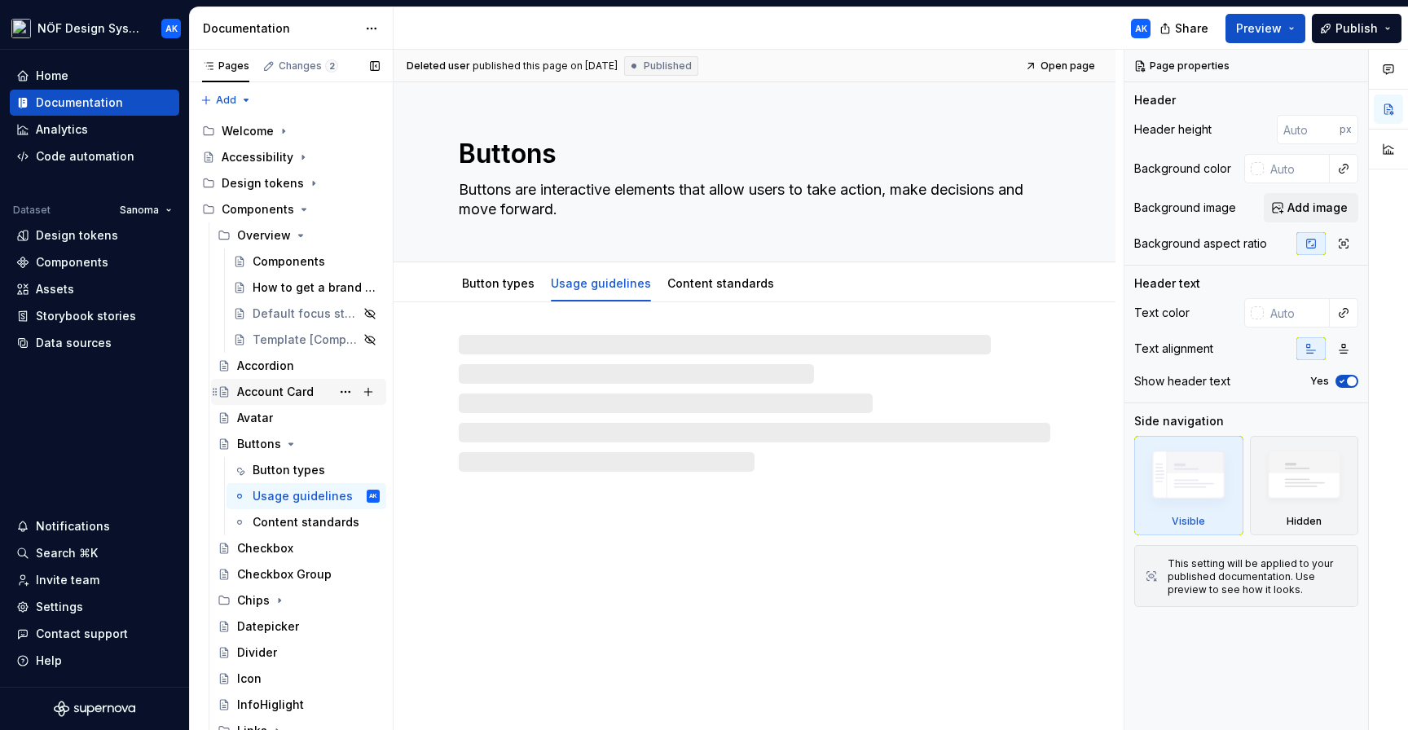
scroll to position [63, 0]
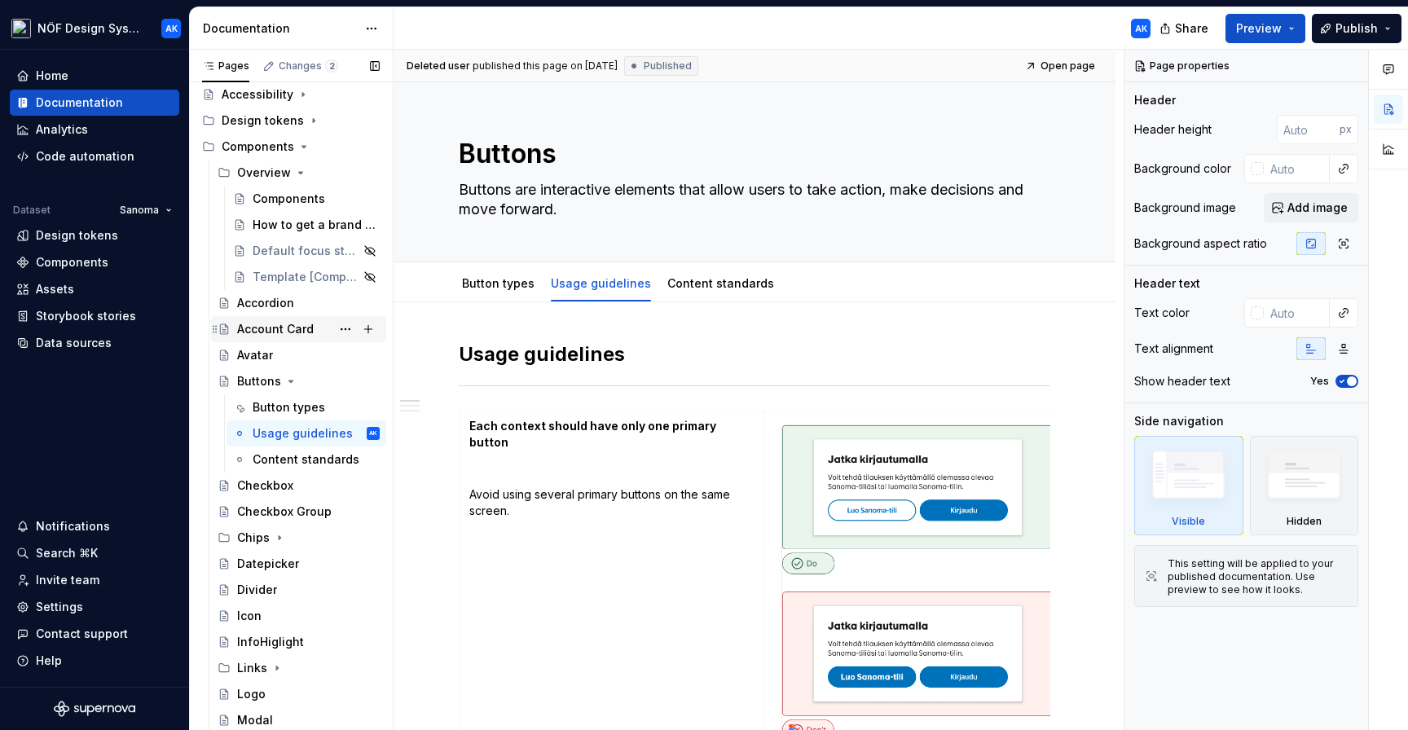
click at [267, 327] on div "Account Card" at bounding box center [275, 329] width 77 height 16
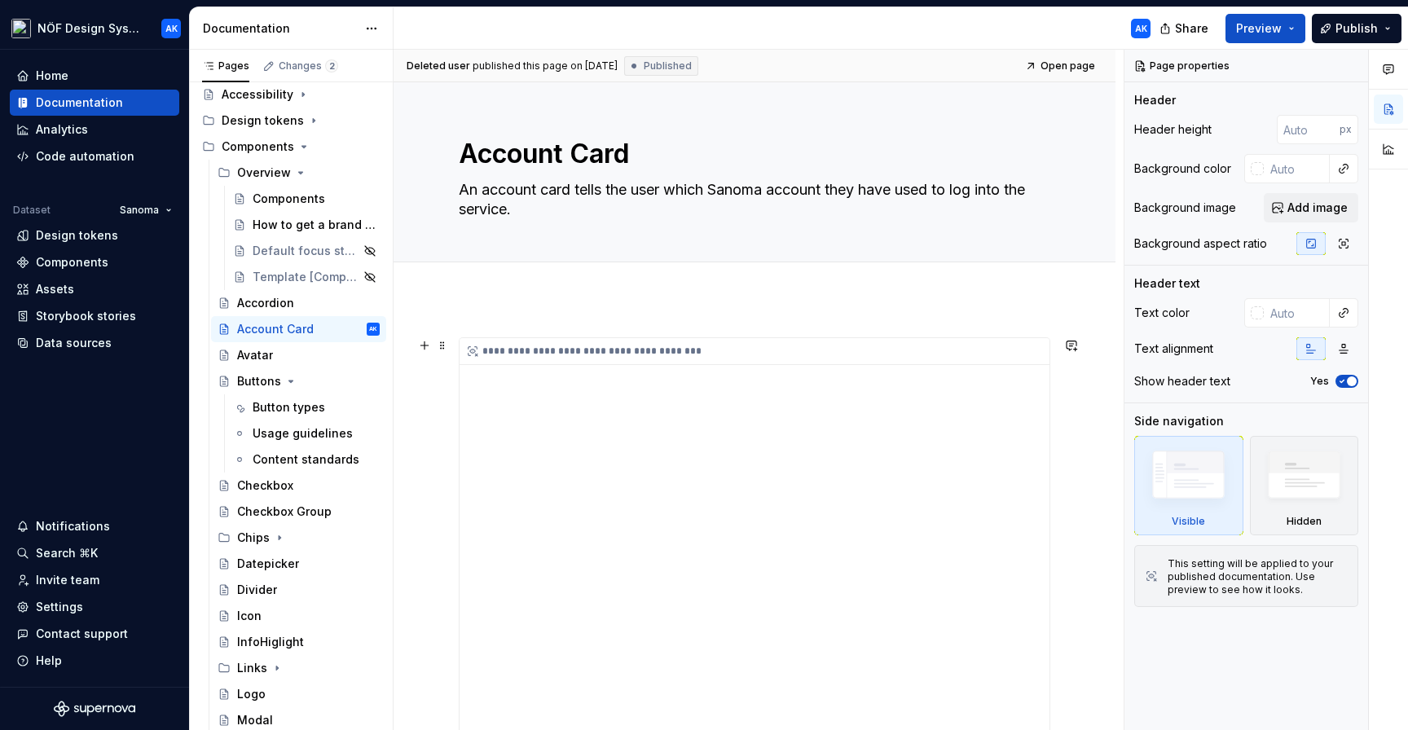
click at [976, 435] on div "**********" at bounding box center [754, 562] width 590 height 448
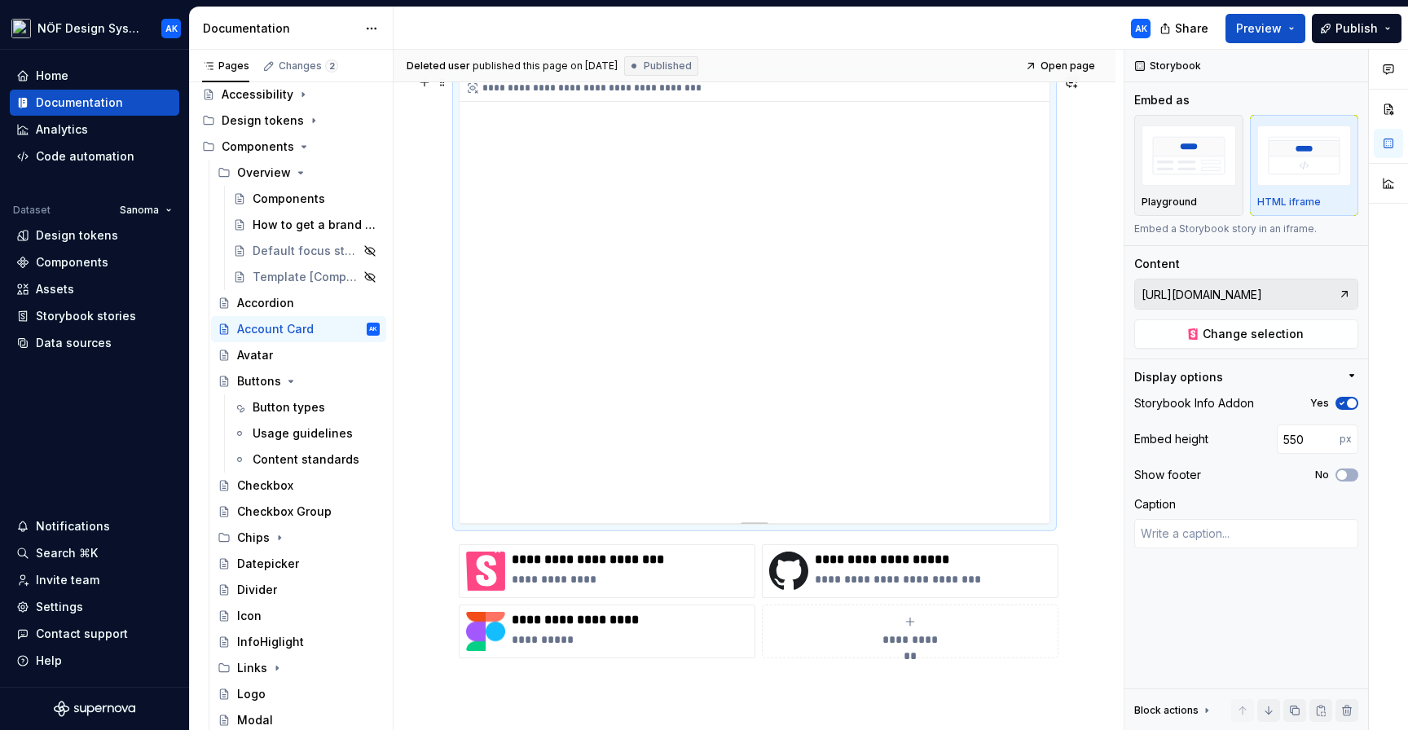
scroll to position [264, 0]
click at [1258, 291] on input "https://developer.sanoma-sndp.fi/component-library/index.html?path=/story/ui-co…" at bounding box center [1236, 293] width 203 height 29
click at [1242, 341] on span "Change selection" at bounding box center [1252, 334] width 101 height 16
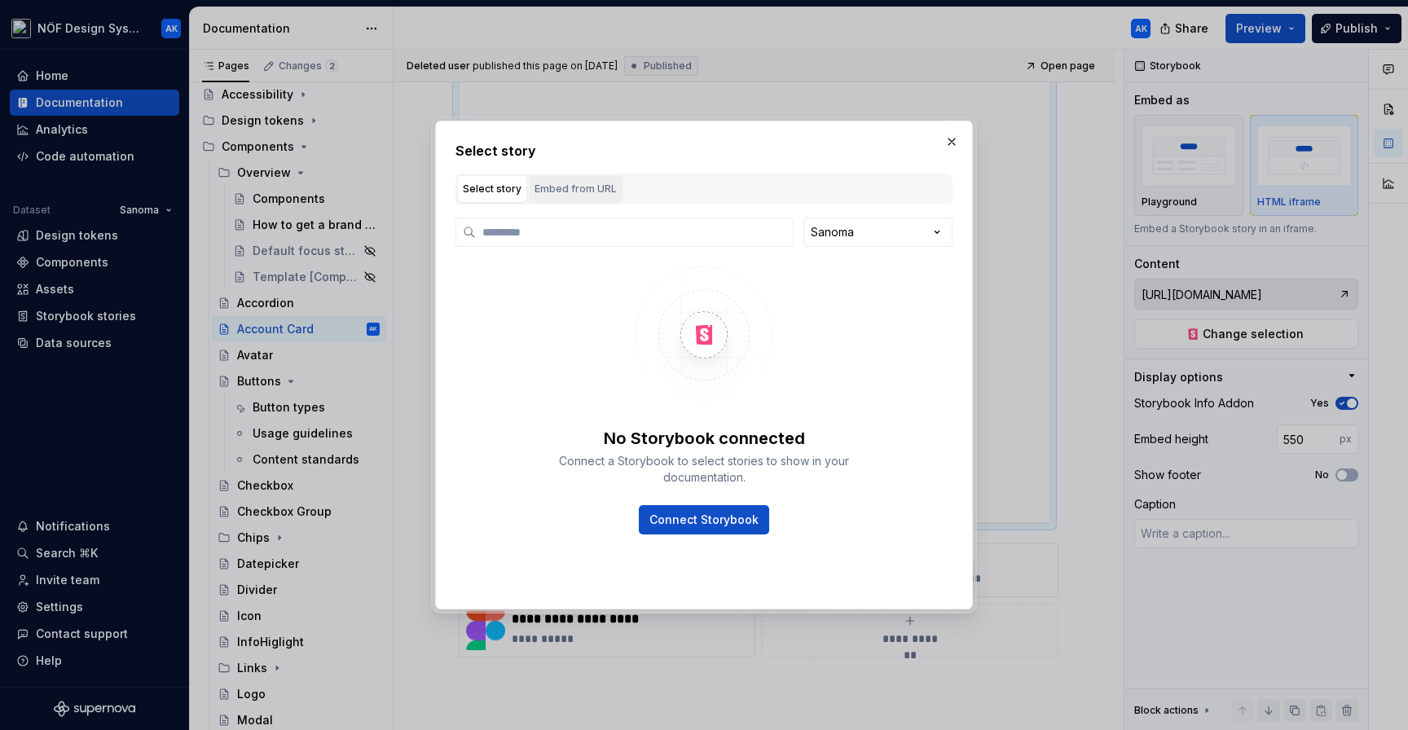
click at [563, 185] on div "Embed from URL" at bounding box center [575, 189] width 82 height 16
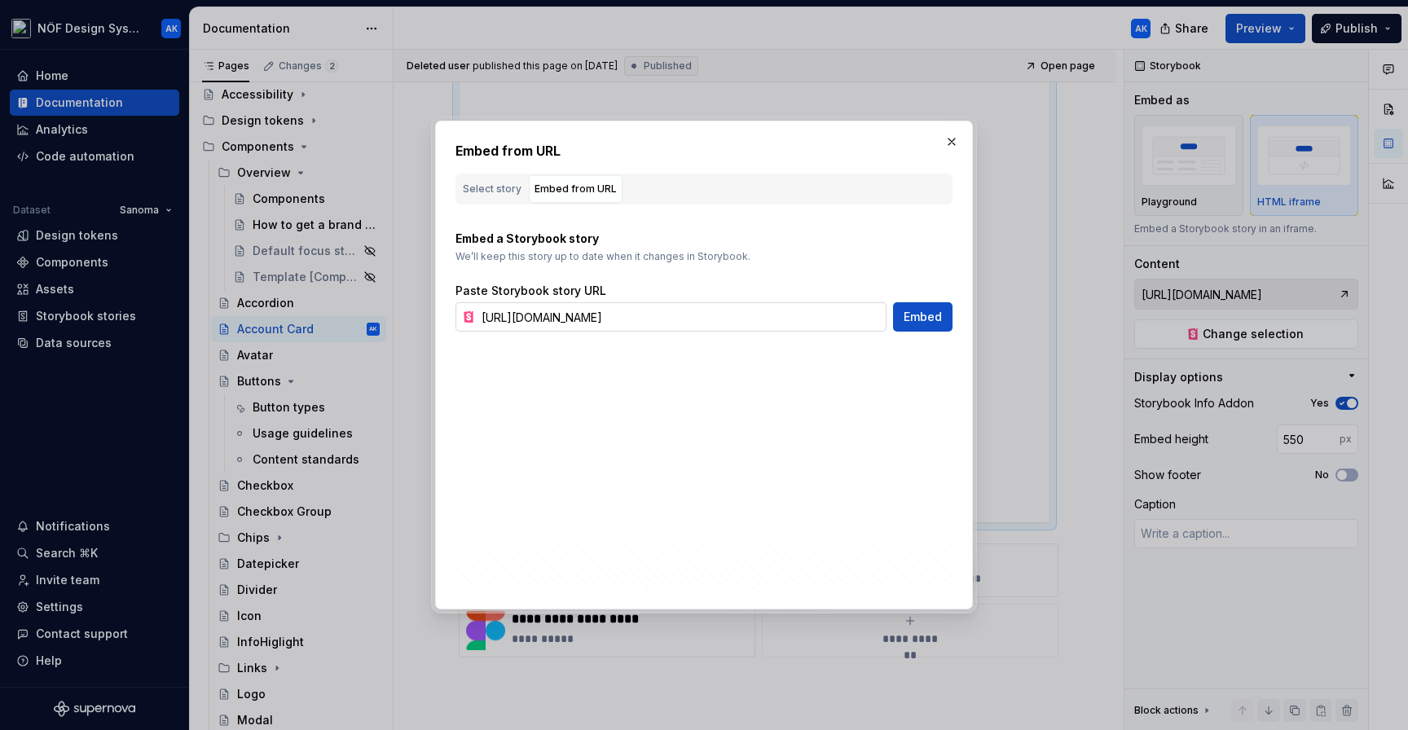
click at [785, 314] on input "https://developer.sanoma-sndp.fi/component-library/index.html?path=/story/ui-co…" at bounding box center [680, 316] width 411 height 29
click at [948, 132] on button "button" at bounding box center [951, 141] width 23 height 23
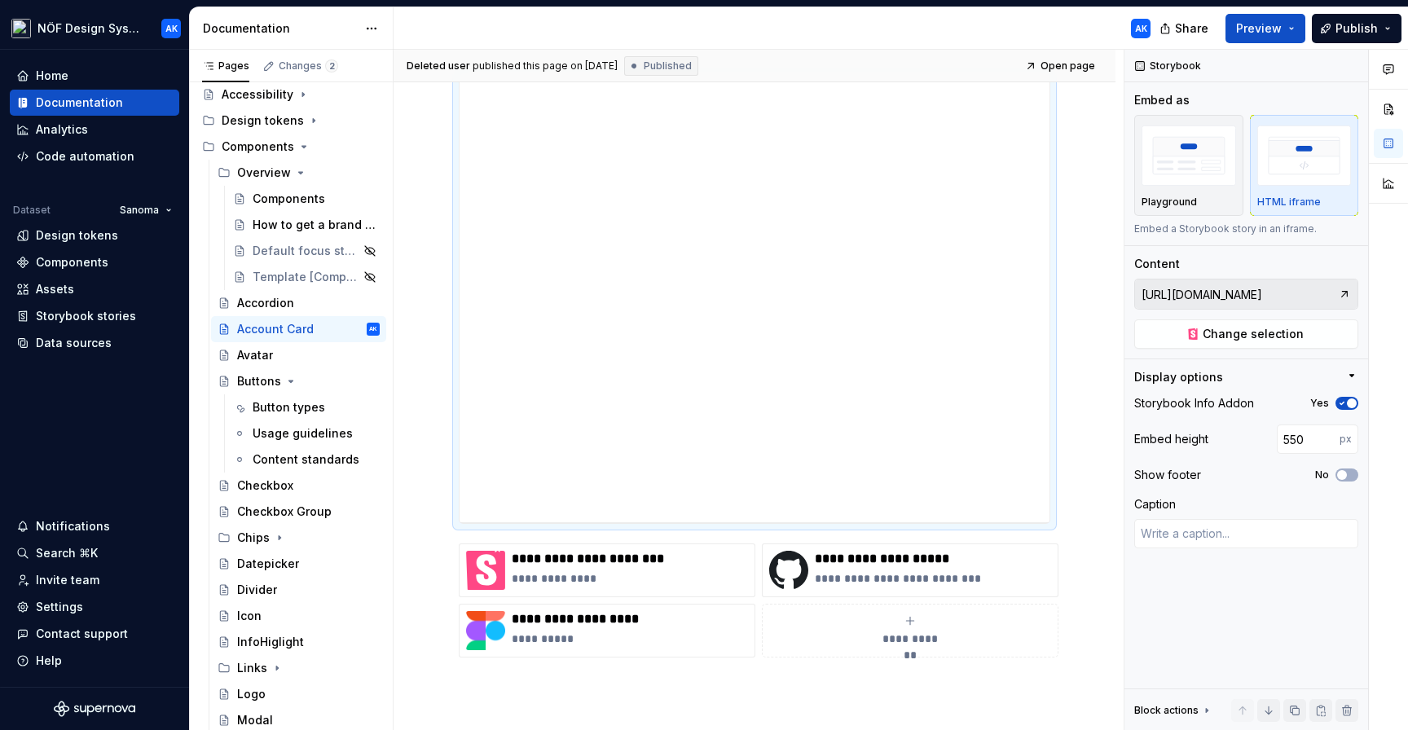
scroll to position [63, 0]
type textarea "*"
